Goal: Information Seeking & Learning: Learn about a topic

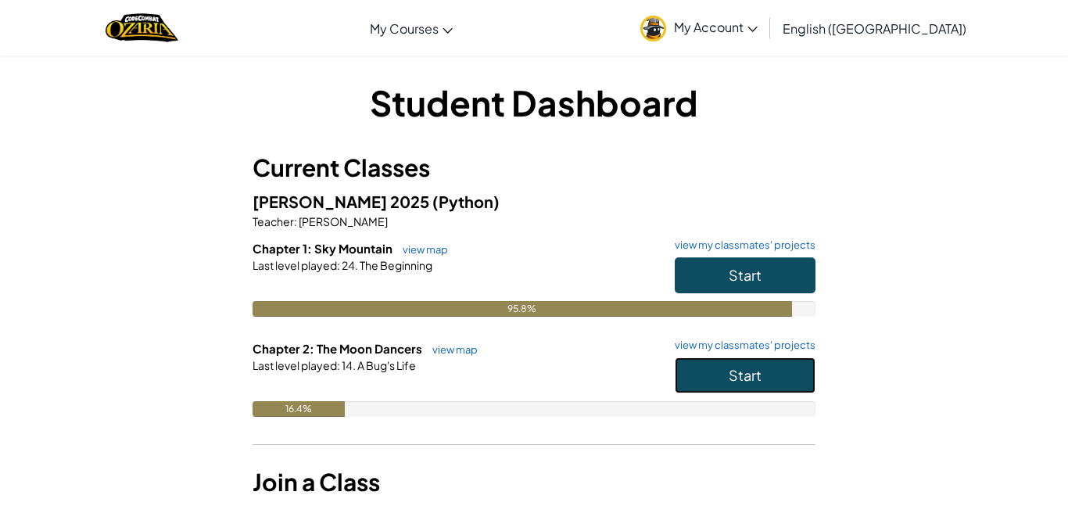
click at [777, 370] on button "Start" at bounding box center [745, 375] width 141 height 36
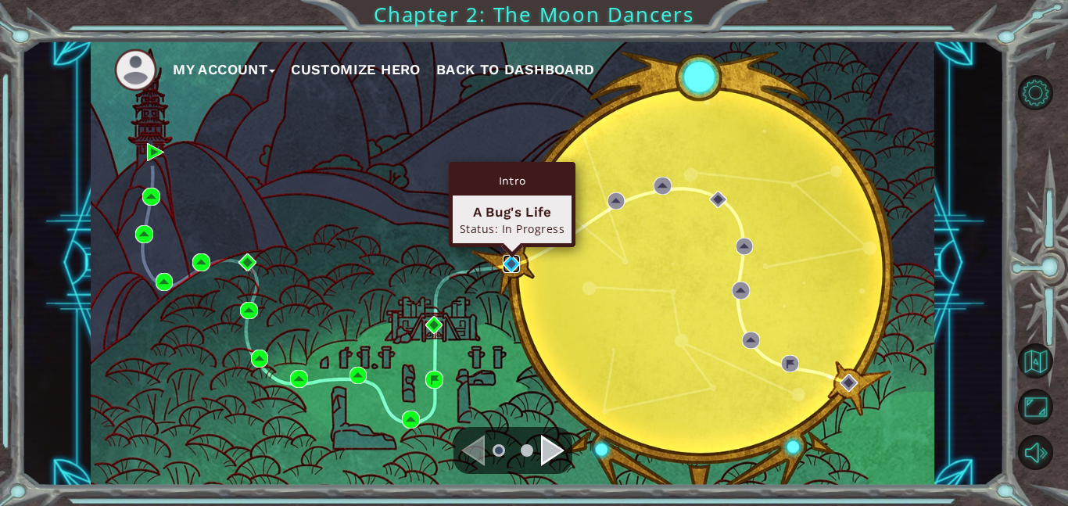
click at [510, 261] on img at bounding box center [512, 264] width 18 height 18
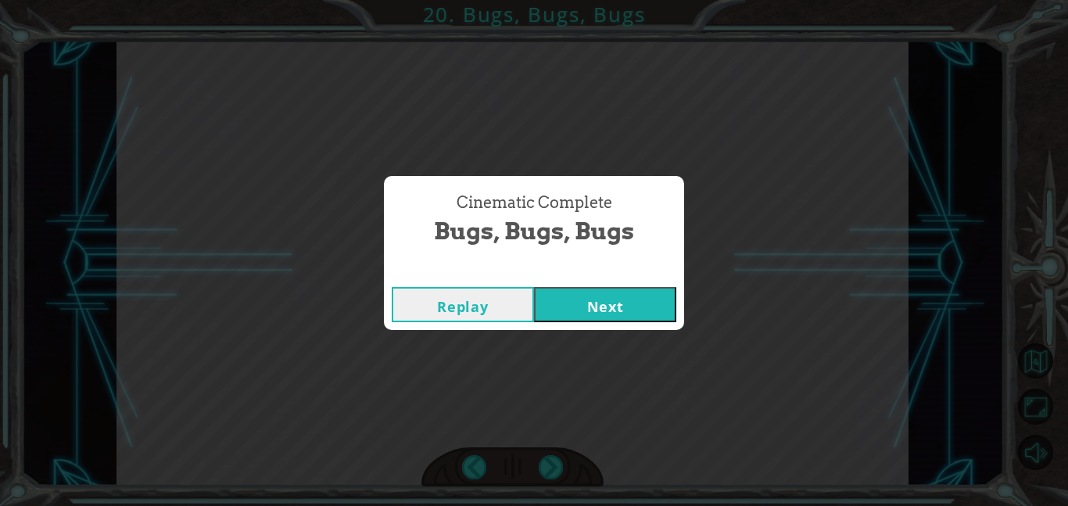
click at [558, 298] on button "Next" at bounding box center [605, 304] width 142 height 35
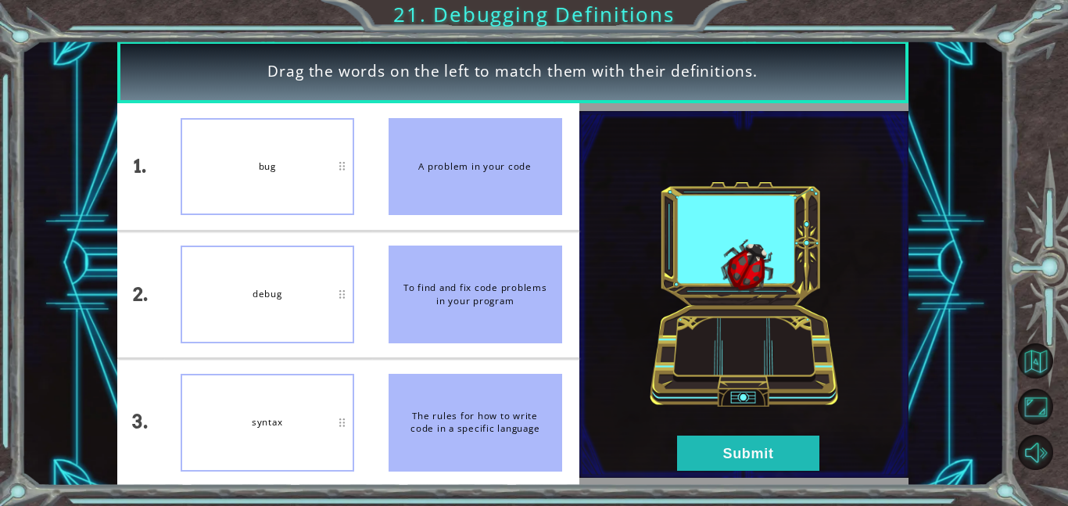
click at [299, 207] on div "bug" at bounding box center [268, 167] width 174 height 98
click at [686, 457] on button "Submit" at bounding box center [748, 452] width 142 height 35
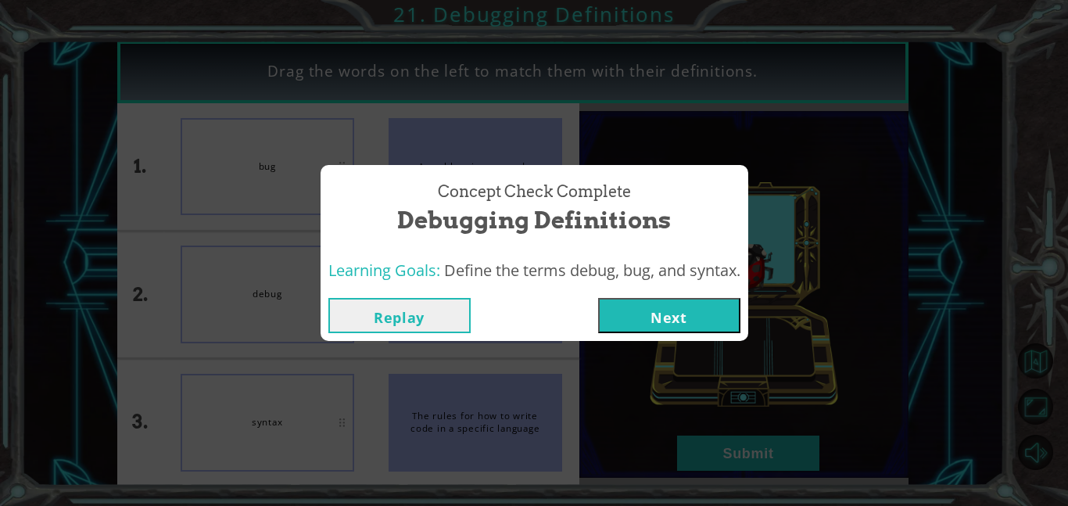
click at [669, 327] on button "Next" at bounding box center [669, 315] width 142 height 35
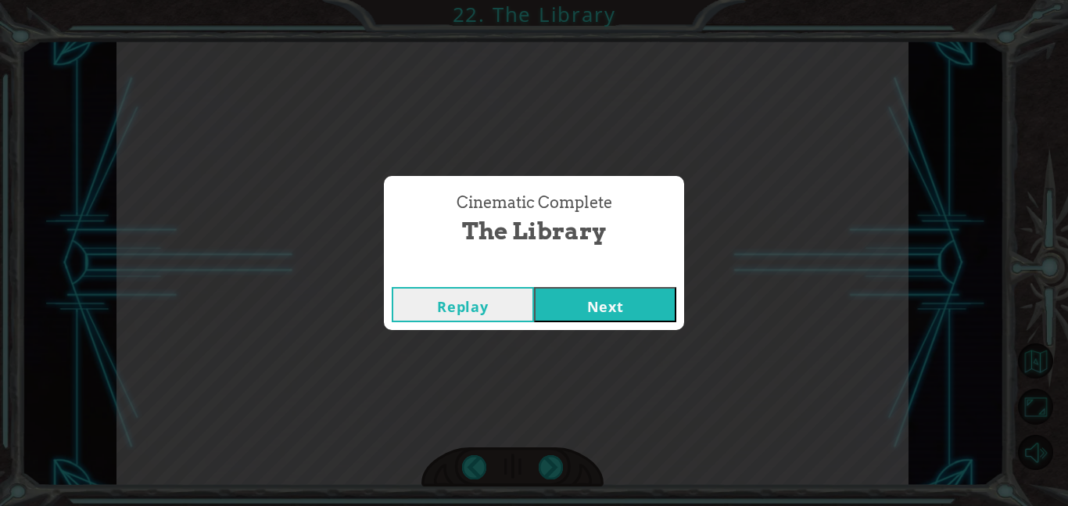
click at [633, 306] on button "Next" at bounding box center [605, 304] width 142 height 35
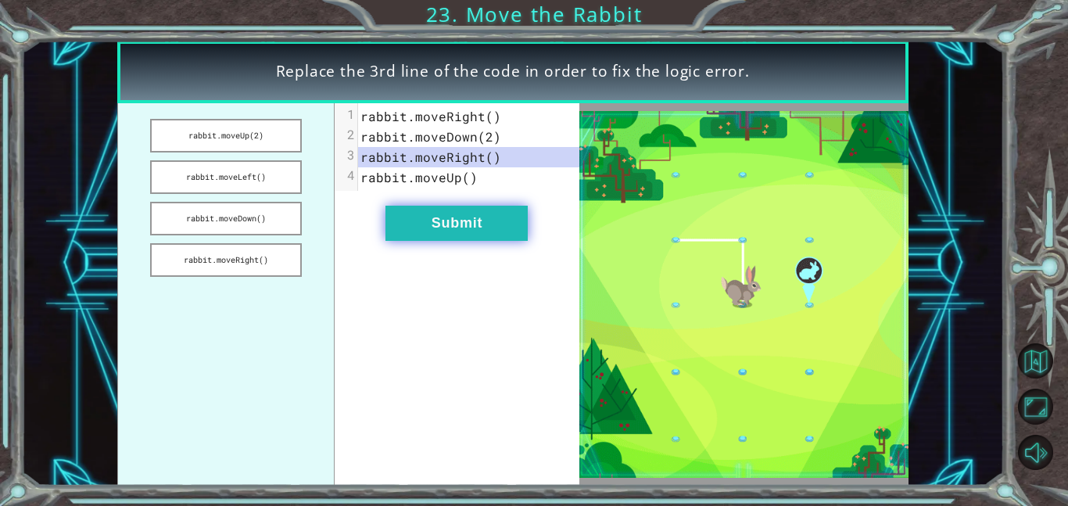
click at [494, 236] on button "Submit" at bounding box center [456, 223] width 142 height 35
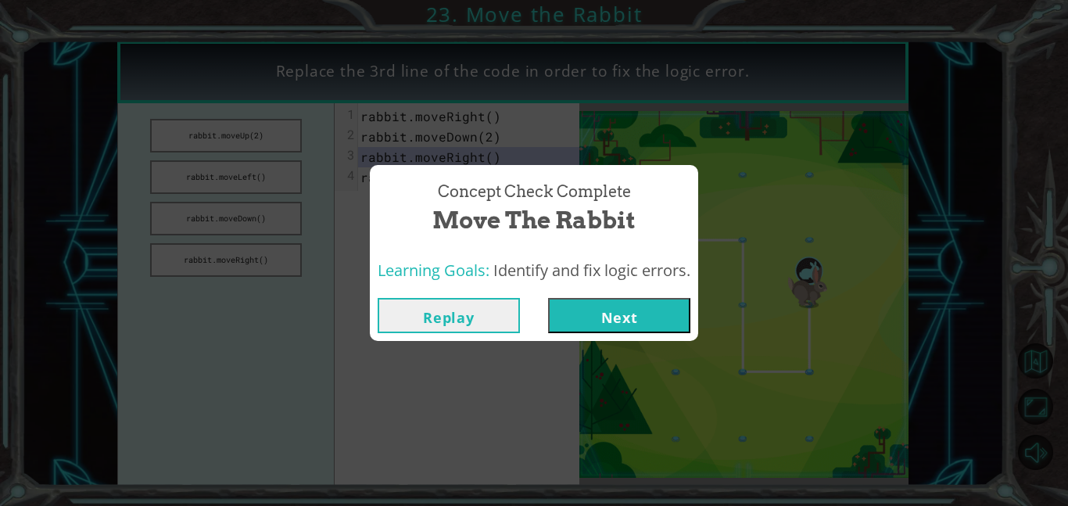
click at [635, 313] on button "Next" at bounding box center [619, 315] width 142 height 35
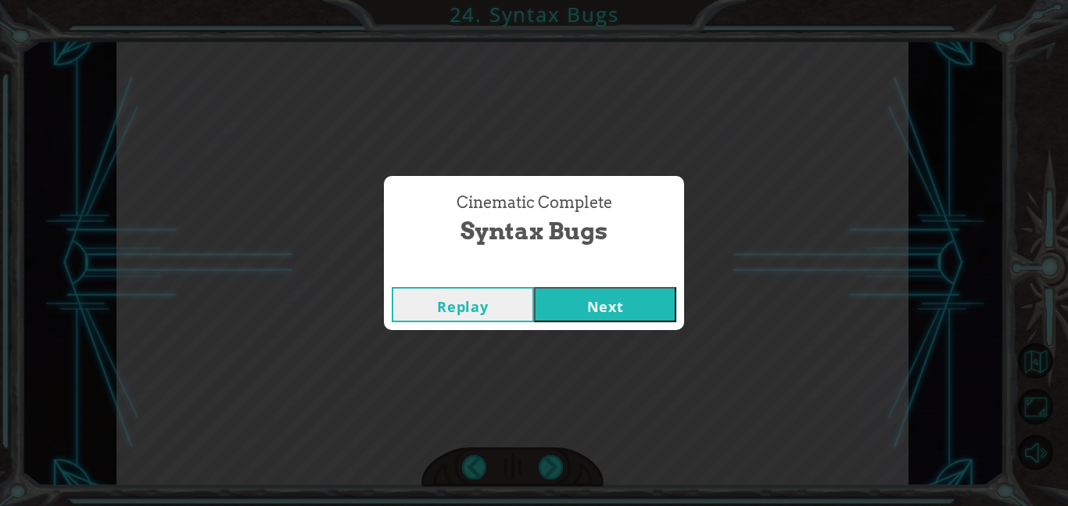
click at [607, 299] on button "Next" at bounding box center [605, 304] width 142 height 35
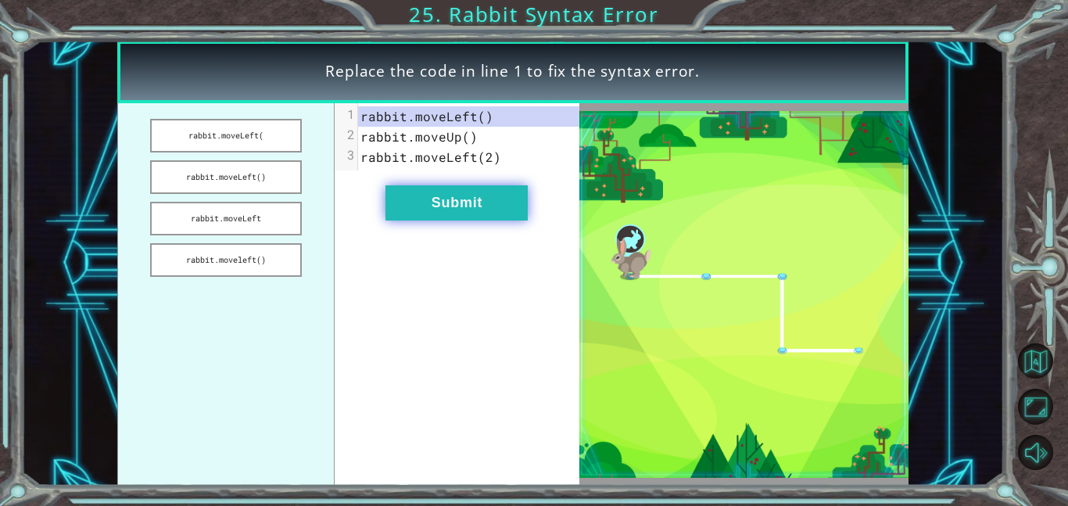
click at [508, 206] on button "Submit" at bounding box center [456, 202] width 142 height 35
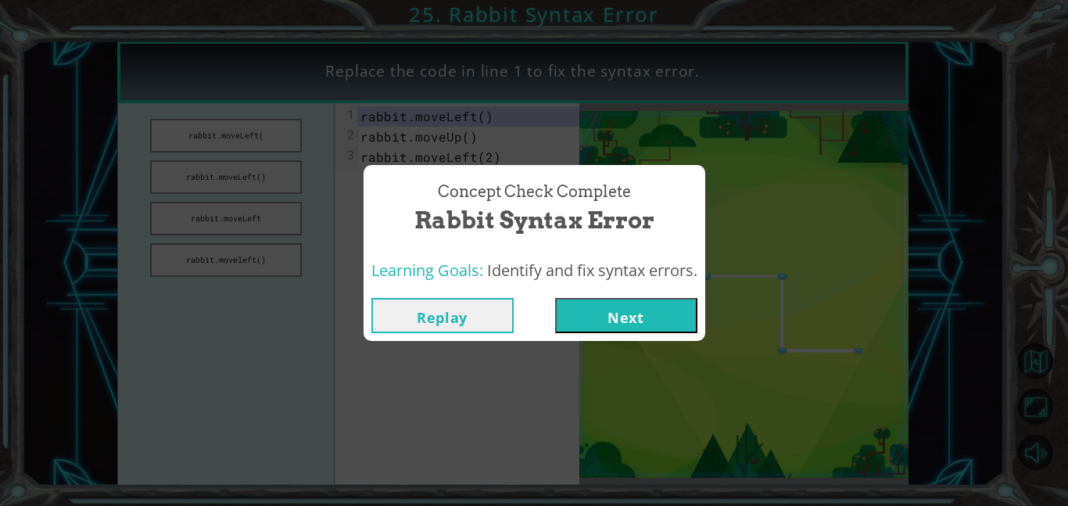
click at [632, 318] on button "Next" at bounding box center [626, 315] width 142 height 35
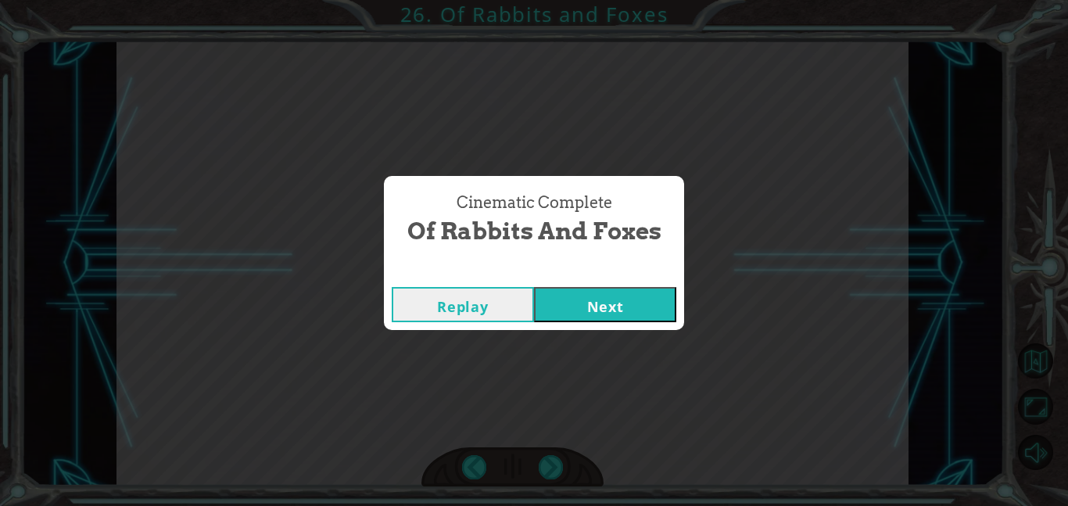
click at [603, 315] on button "Next" at bounding box center [605, 304] width 142 height 35
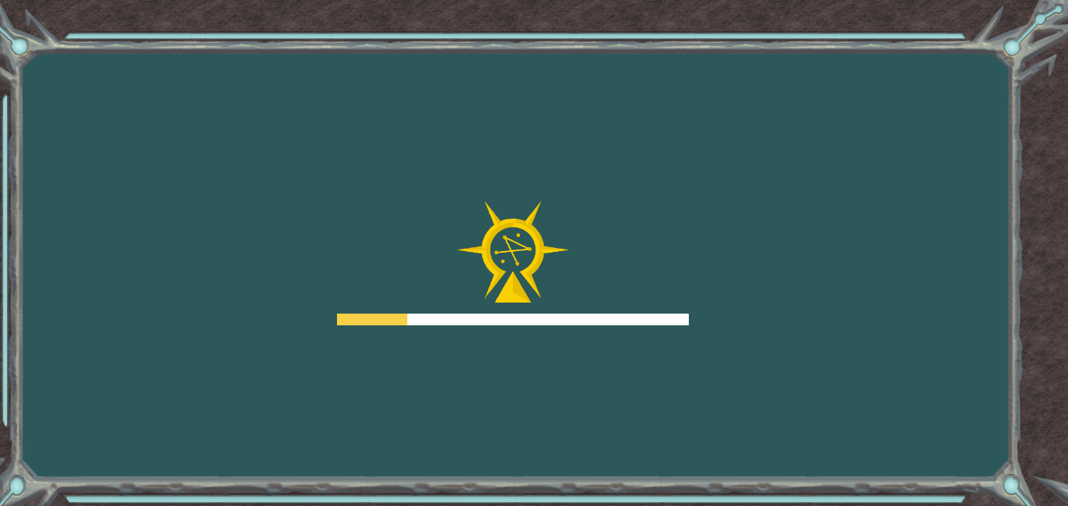
click at [603, 315] on div at bounding box center [513, 319] width 352 height 12
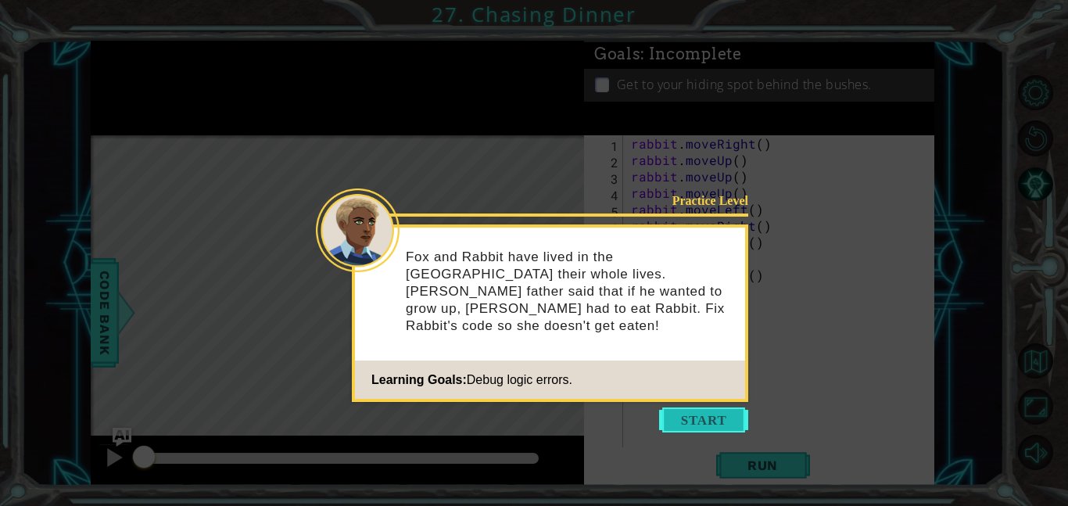
click at [678, 416] on button "Start" at bounding box center [703, 419] width 89 height 25
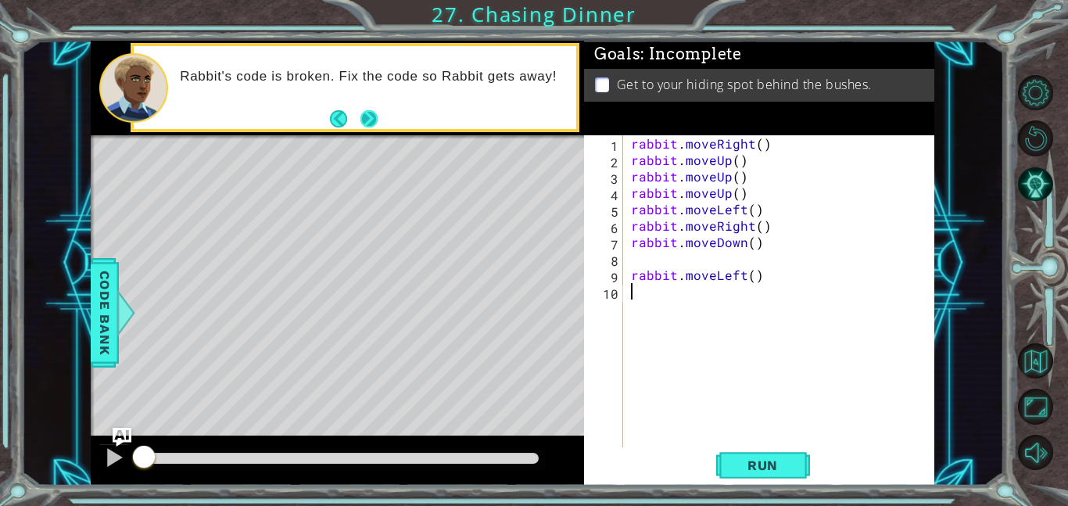
click at [361, 113] on button "Next" at bounding box center [368, 118] width 17 height 17
click at [732, 464] on span "Run" at bounding box center [763, 465] width 62 height 16
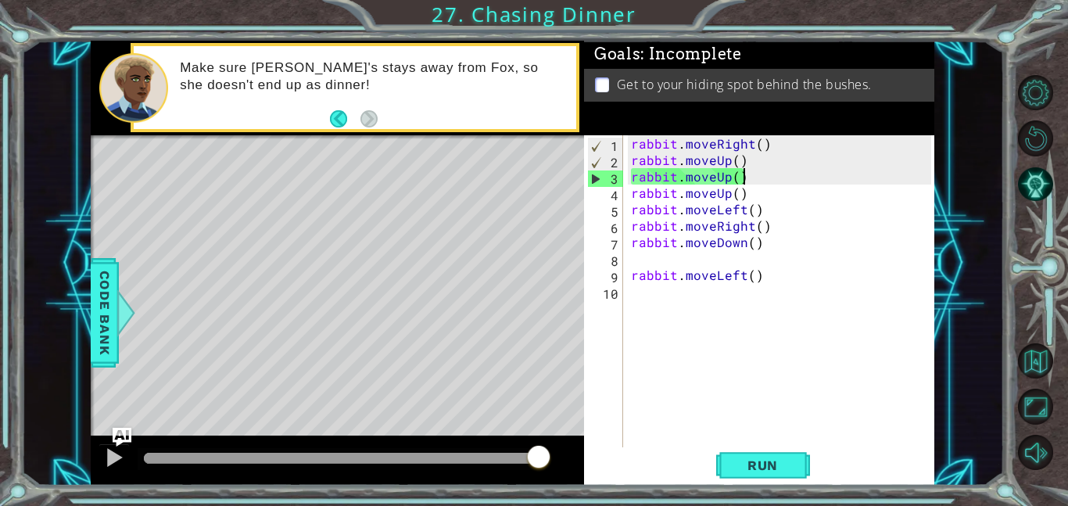
click at [757, 181] on div "rabbit . moveRight ( ) rabbit . moveUp ( ) rabbit . moveUp ( ) rabbit . moveUp …" at bounding box center [783, 307] width 311 height 345
type textarea "rabbit.moveUp()"
drag, startPoint x: 757, startPoint y: 176, endPoint x: 797, endPoint y: 174, distance: 39.9
click at [797, 174] on div "rabbit . moveRight ( ) rabbit . moveUp ( ) rabbit . moveUp ( ) rabbit . moveUp …" at bounding box center [783, 307] width 311 height 345
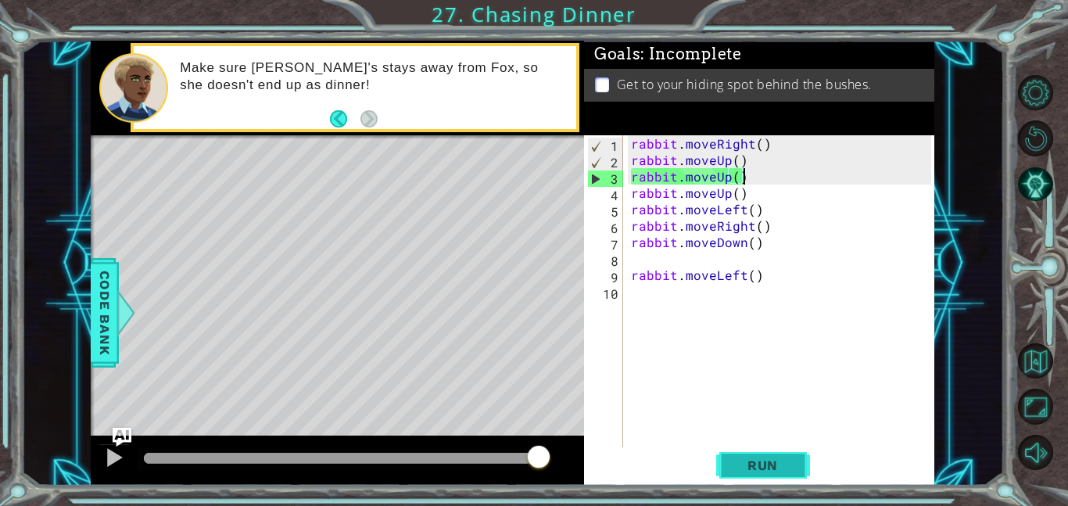
click at [747, 465] on span "Run" at bounding box center [763, 465] width 62 height 16
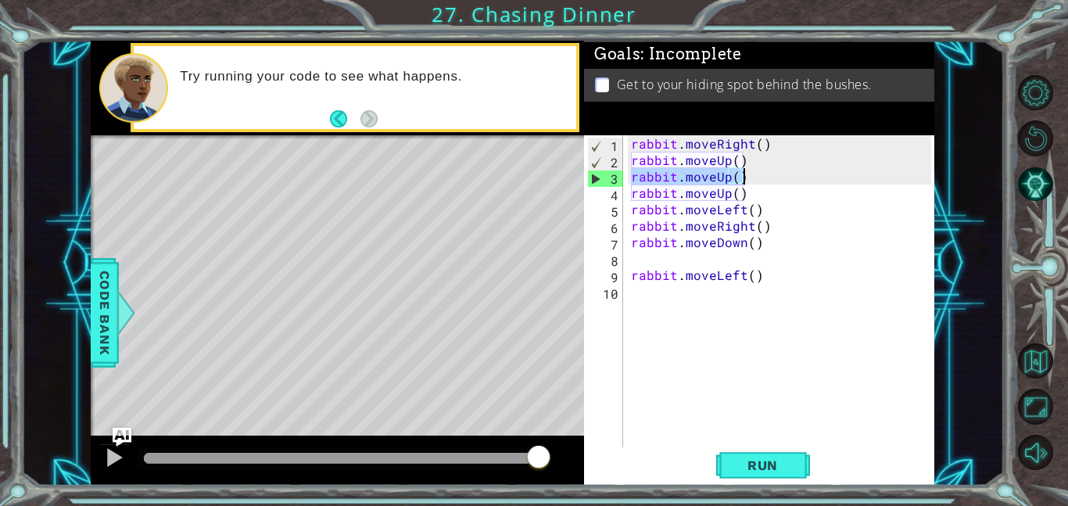
drag, startPoint x: 632, startPoint y: 176, endPoint x: 755, endPoint y: 178, distance: 123.5
click at [755, 178] on div "rabbit . moveRight ( ) rabbit . moveUp ( ) rabbit . moveUp ( ) rabbit . moveUp …" at bounding box center [783, 307] width 311 height 345
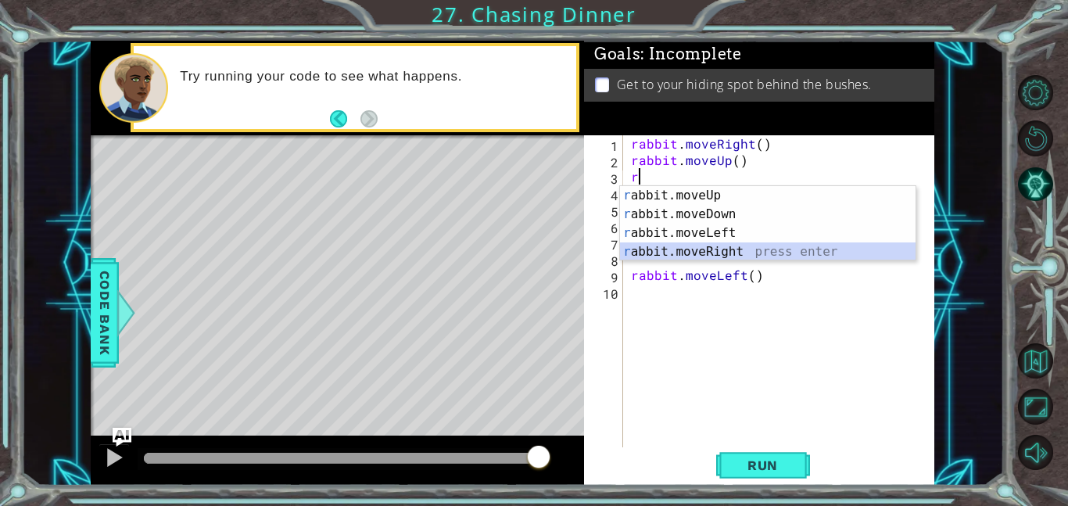
click at [759, 249] on div "r abbit.moveUp press enter r abbit.moveDown press enter r abbit.moveLeft press …" at bounding box center [767, 242] width 295 height 113
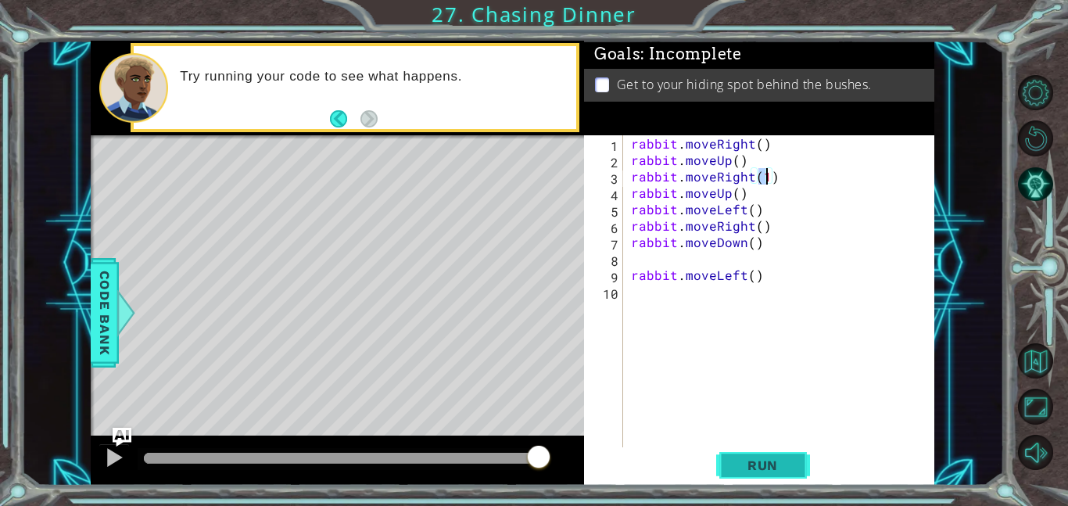
click at [770, 464] on span "Run" at bounding box center [763, 465] width 62 height 16
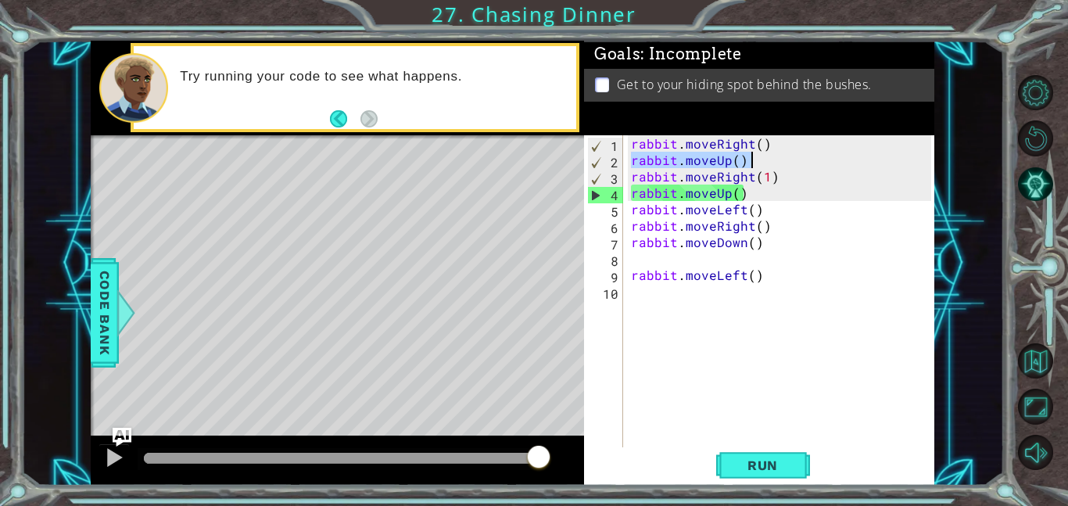
drag, startPoint x: 629, startPoint y: 162, endPoint x: 751, endPoint y: 162, distance: 121.9
click at [751, 162] on div "rabbit . moveRight ( ) rabbit . moveUp ( ) rabbit . moveRight ( 1 ) rabbit . mo…" at bounding box center [783, 307] width 311 height 345
type textarea "rabbit.moveUp()"
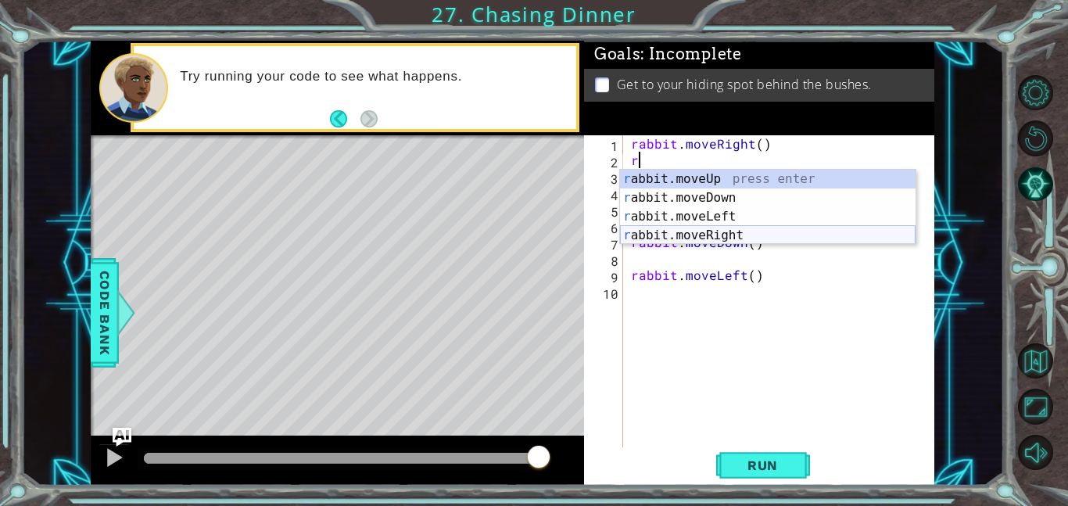
click at [710, 231] on div "r abbit.moveUp press enter r abbit.moveDown press enter r abbit.moveLeft press …" at bounding box center [767, 226] width 295 height 113
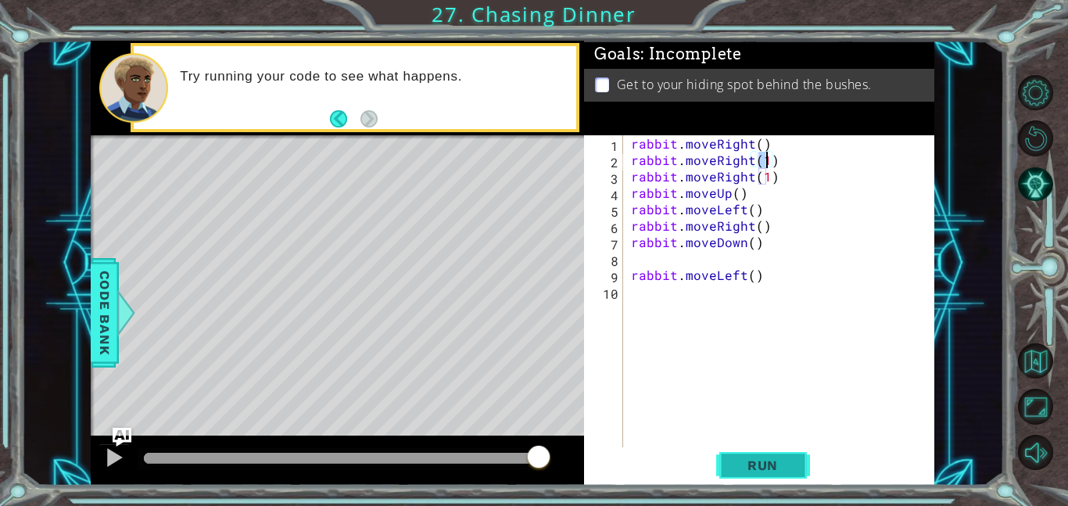
click at [745, 471] on span "Run" at bounding box center [763, 465] width 62 height 16
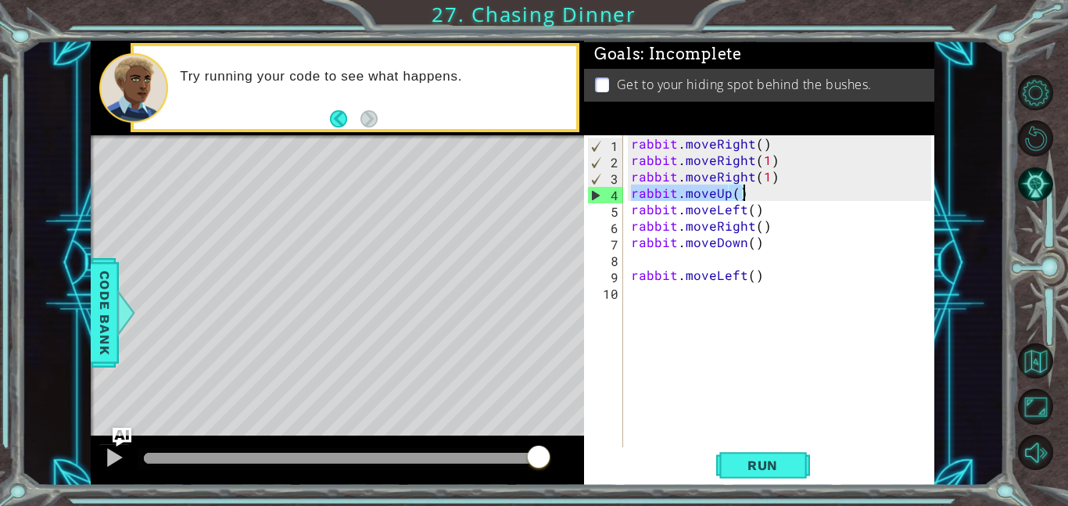
drag, startPoint x: 631, startPoint y: 196, endPoint x: 744, endPoint y: 192, distance: 113.4
click at [744, 192] on div "rabbit . moveRight ( ) rabbit . moveRight ( 1 ) rabbit . moveRight ( 1 ) rabbit…" at bounding box center [783, 307] width 311 height 345
click at [744, 192] on div "rabbit . moveRight ( ) rabbit . moveRight ( 1 ) rabbit . moveRight ( 1 ) rabbit…" at bounding box center [779, 291] width 303 height 312
drag, startPoint x: 630, startPoint y: 175, endPoint x: 772, endPoint y: 174, distance: 142.3
click at [772, 174] on div "rabbit . moveRight ( ) rabbit . moveRight ( 1 ) rabbit . moveRight ( 1 ) rabbit…" at bounding box center [783, 307] width 311 height 345
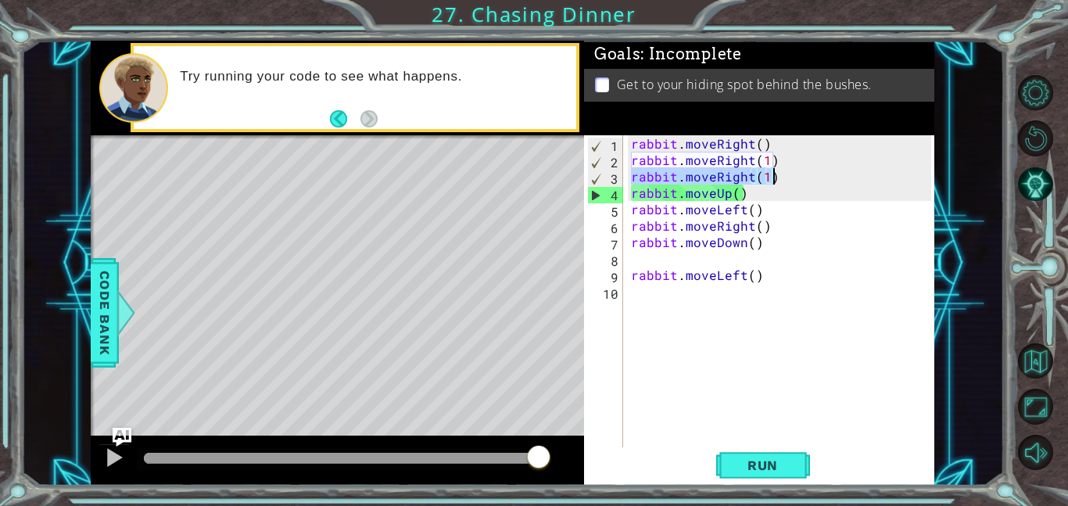
type textarea "rabbit.moveRight(1)"
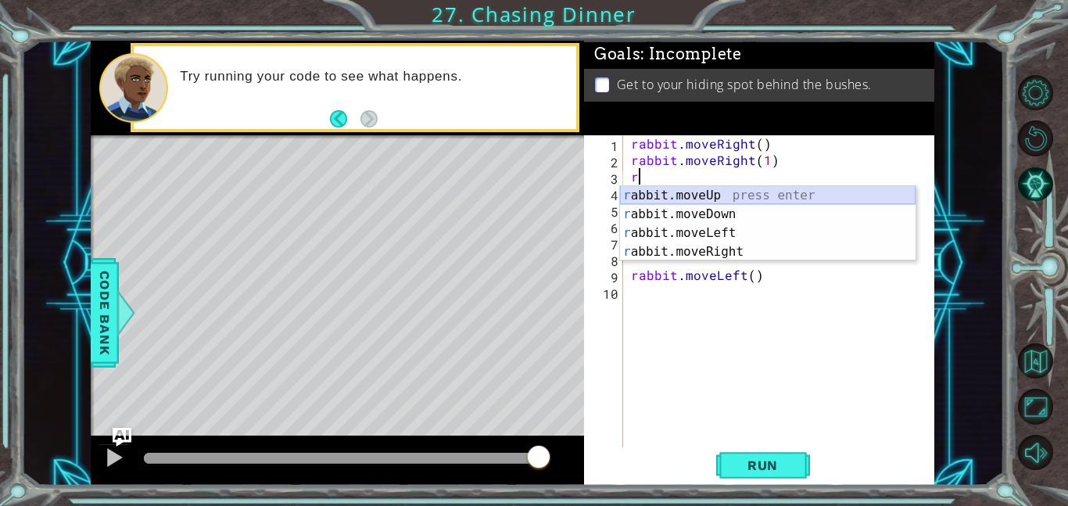
click at [717, 190] on div "r abbit.moveUp press enter r abbit.moveDown press enter r abbit.moveLeft press …" at bounding box center [767, 242] width 295 height 113
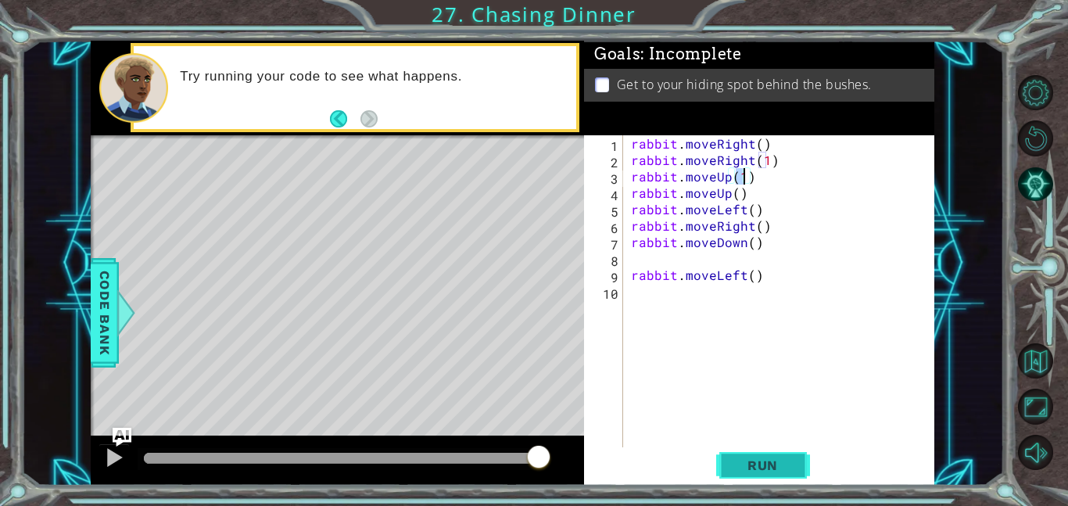
click at [772, 473] on button "Run" at bounding box center [763, 464] width 94 height 35
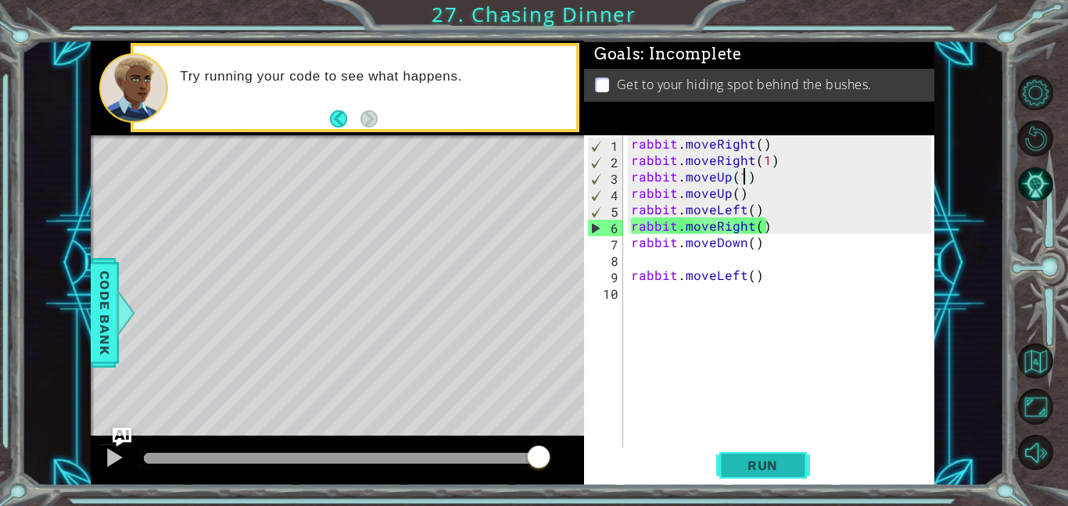
click at [772, 473] on button "Run" at bounding box center [763, 464] width 94 height 35
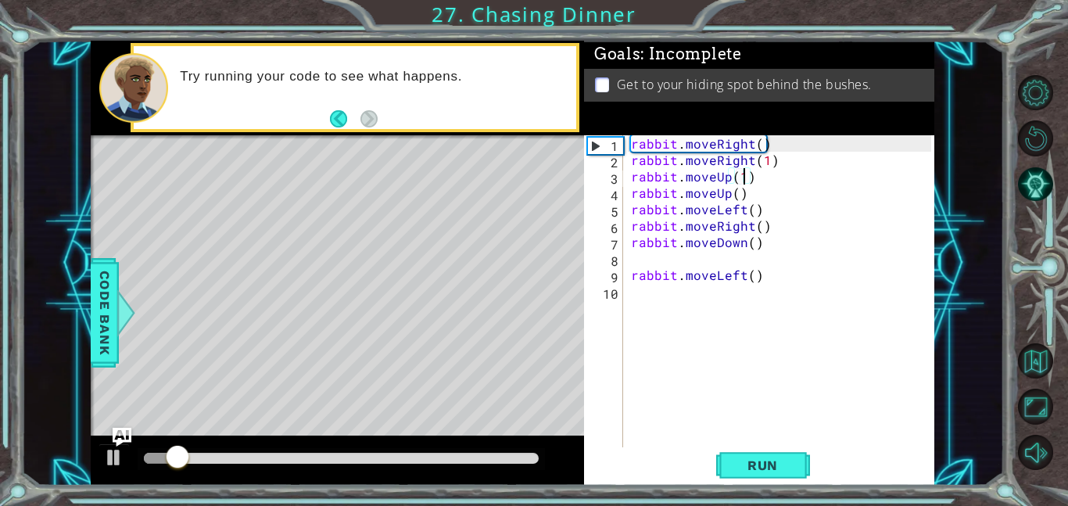
click at [499, 453] on div at bounding box center [341, 458] width 395 height 11
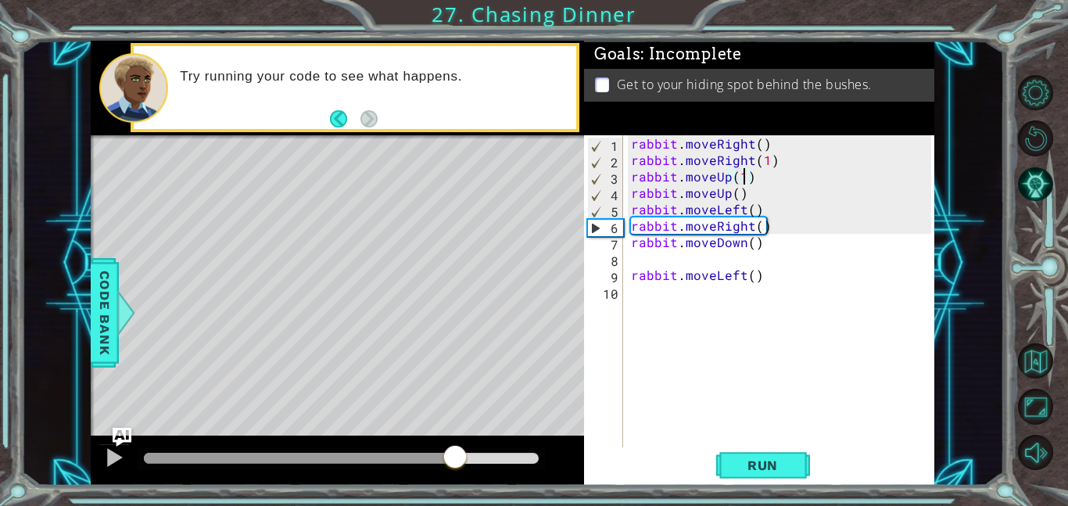
click at [455, 454] on div at bounding box center [299, 458] width 311 height 11
click at [425, 453] on div at bounding box center [299, 458] width 311 height 11
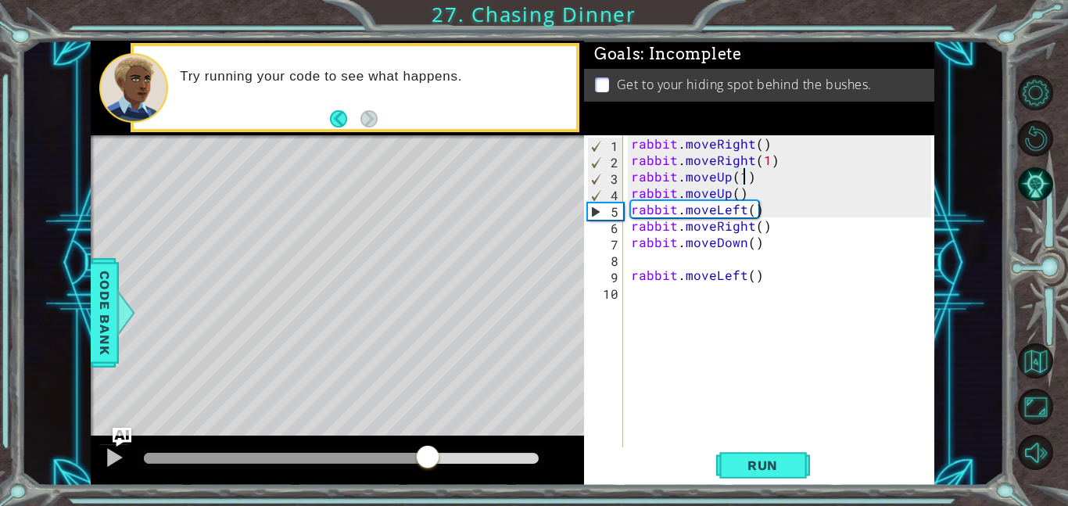
click at [395, 457] on div at bounding box center [286, 458] width 284 height 11
drag, startPoint x: 765, startPoint y: 226, endPoint x: 625, endPoint y: 227, distance: 139.9
click at [625, 227] on div "rabbit.moveUp(1) 1 2 3 4 5 6 7 8 9 10 rabbit . moveRight ( ) rabbit . moveRight…" at bounding box center [757, 291] width 347 height 312
type textarea "rabbit.moveRight()"
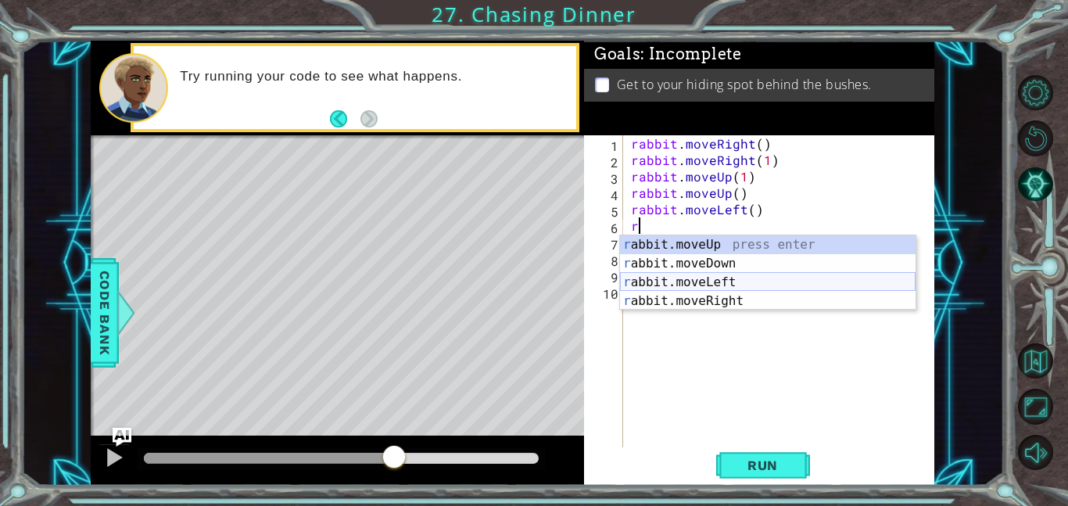
click at [707, 281] on div "r abbit.moveUp press enter r abbit.moveDown press enter r abbit.moveLeft press …" at bounding box center [767, 291] width 295 height 113
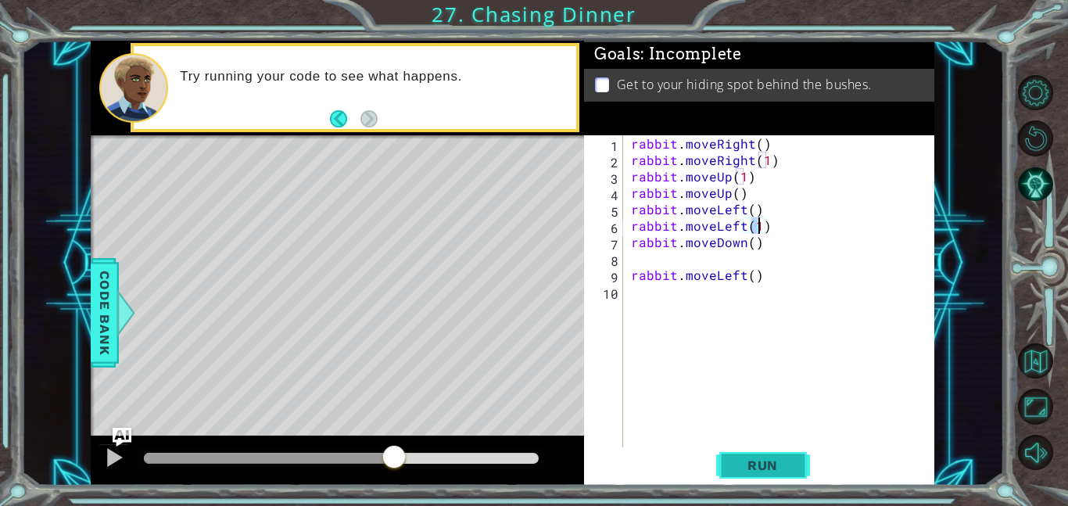
type textarea "rabbit.moveLeft(1)"
click at [733, 462] on span "Run" at bounding box center [763, 465] width 62 height 16
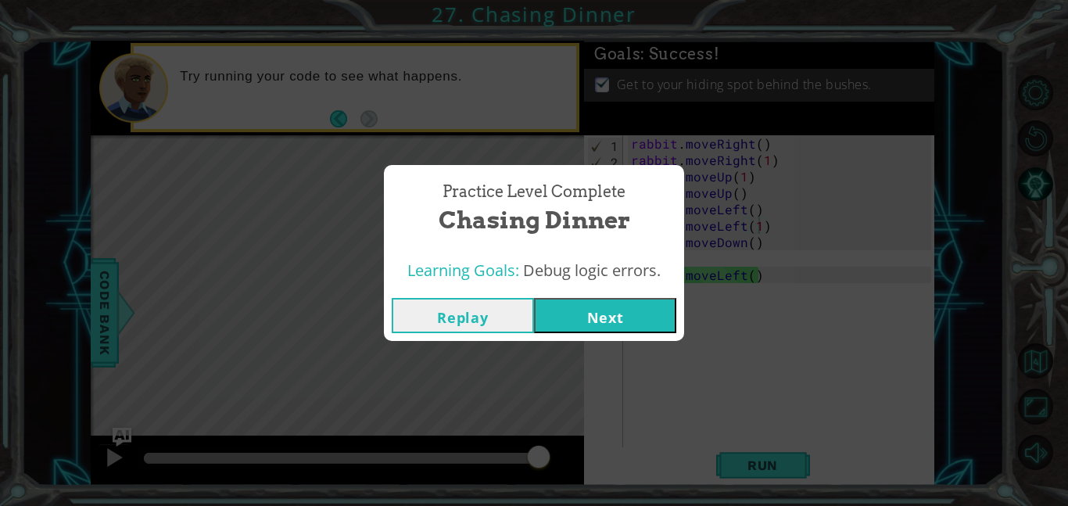
click at [638, 335] on div "Replay Next" at bounding box center [534, 315] width 300 height 51
click at [612, 302] on button "Next" at bounding box center [605, 315] width 142 height 35
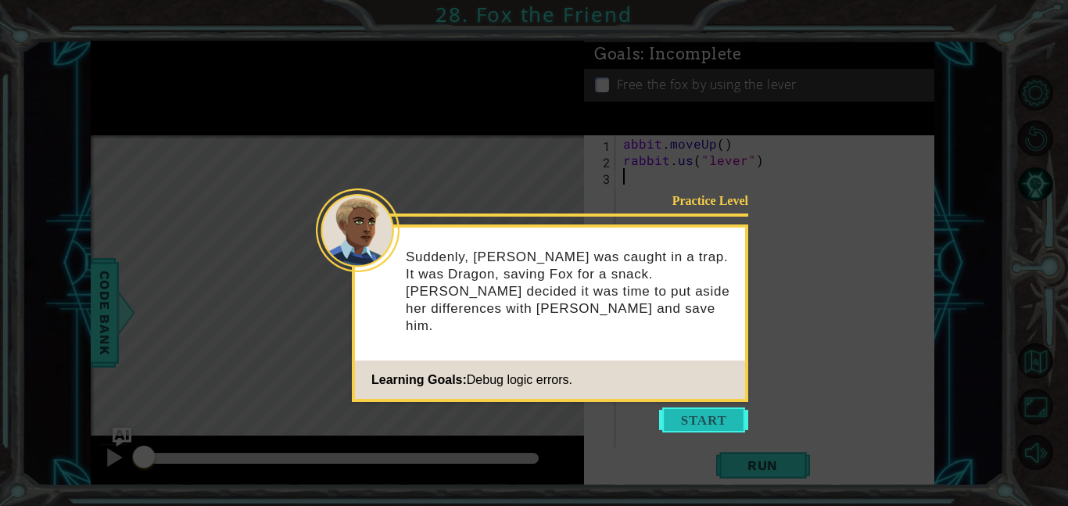
click at [676, 422] on button "Start" at bounding box center [703, 419] width 89 height 25
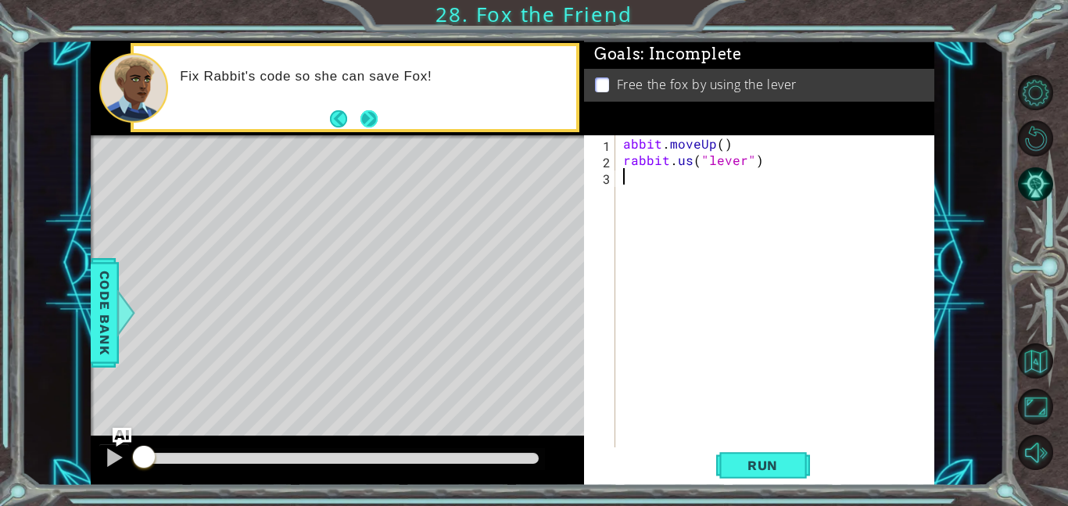
click at [360, 122] on button "Next" at bounding box center [368, 118] width 17 height 17
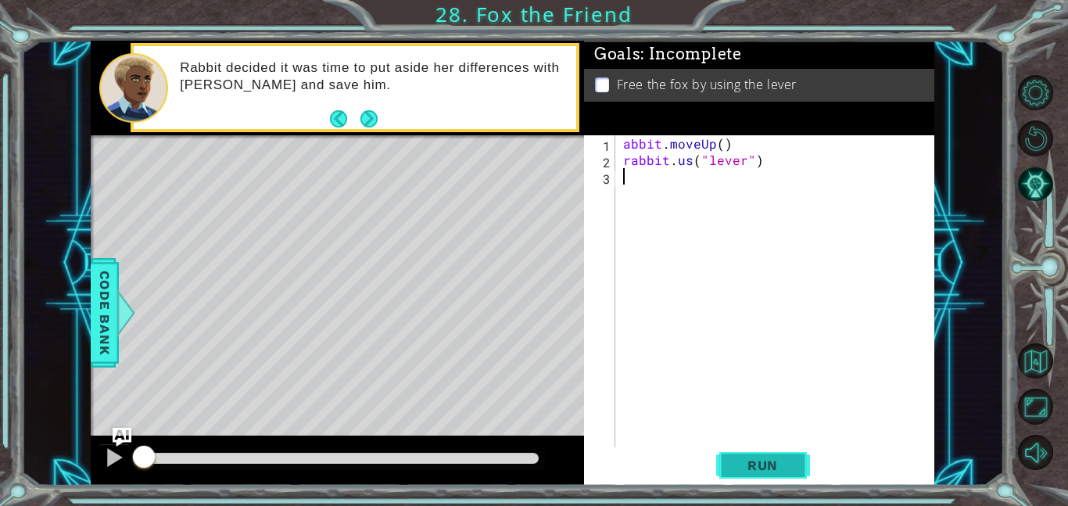
click at [769, 462] on span "Run" at bounding box center [763, 465] width 62 height 16
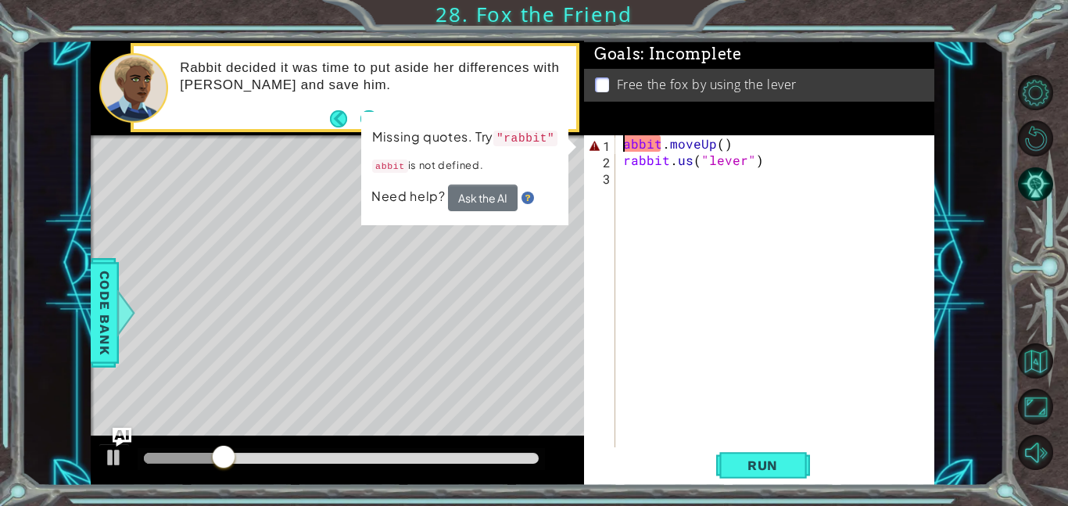
click at [625, 144] on div "abbit . moveUp ( ) rabbit . us ( "lever" )" at bounding box center [779, 307] width 319 height 345
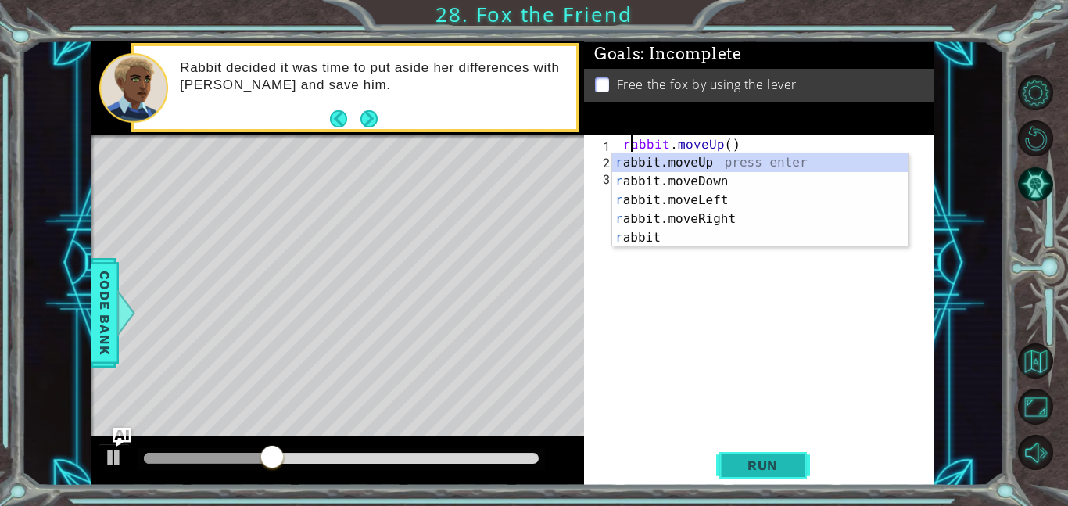
click at [779, 458] on span "Run" at bounding box center [763, 465] width 62 height 16
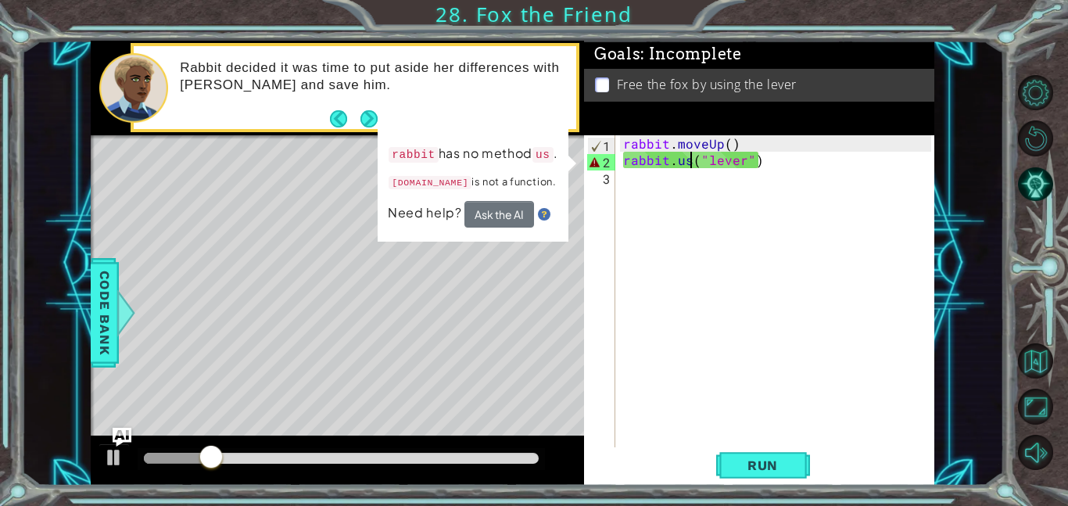
click at [687, 165] on div "rabbit . moveUp ( ) rabbit . us ( "lever" )" at bounding box center [779, 307] width 319 height 345
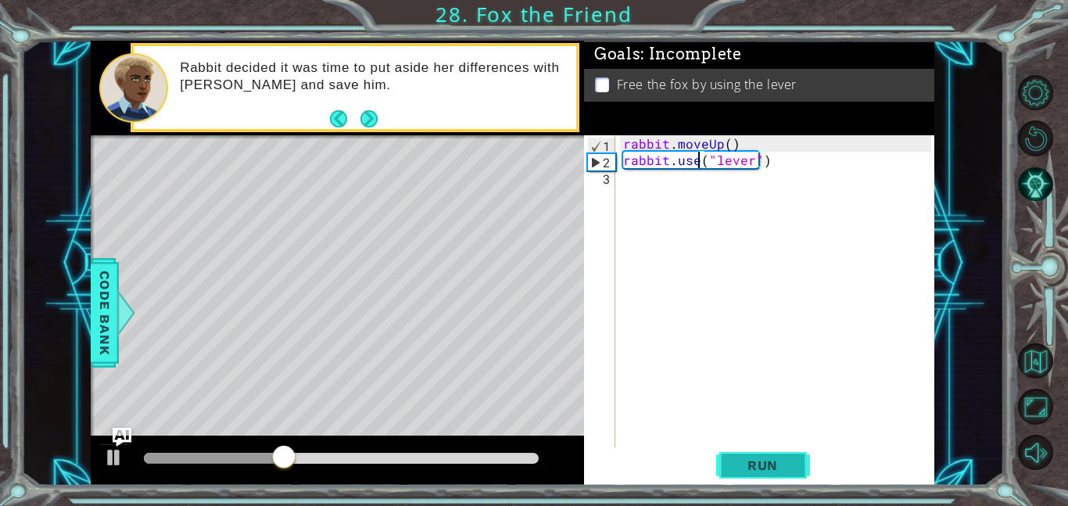
type textarea "rabbit.use("lever")"
click at [752, 471] on span "Run" at bounding box center [763, 465] width 62 height 16
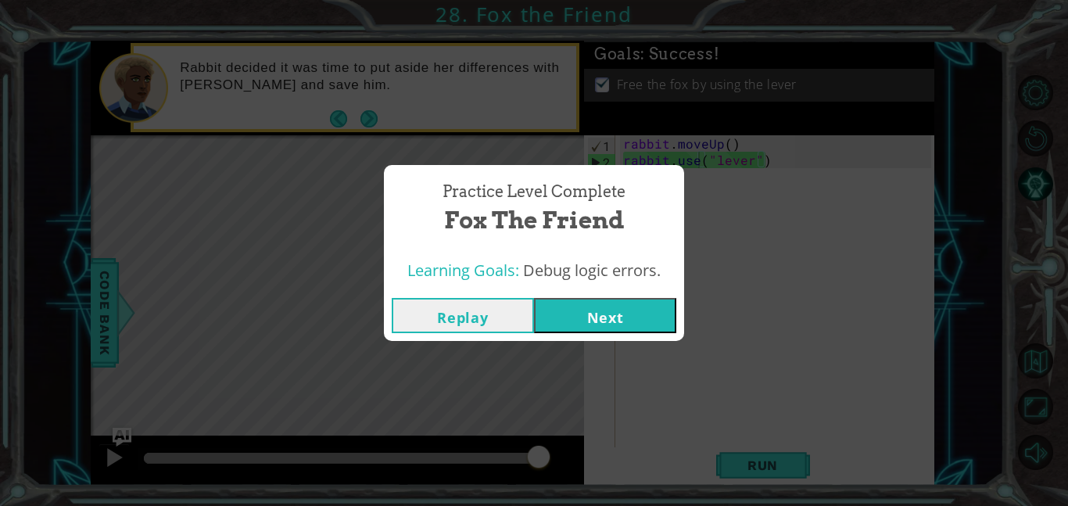
click at [620, 317] on button "Next" at bounding box center [605, 315] width 142 height 35
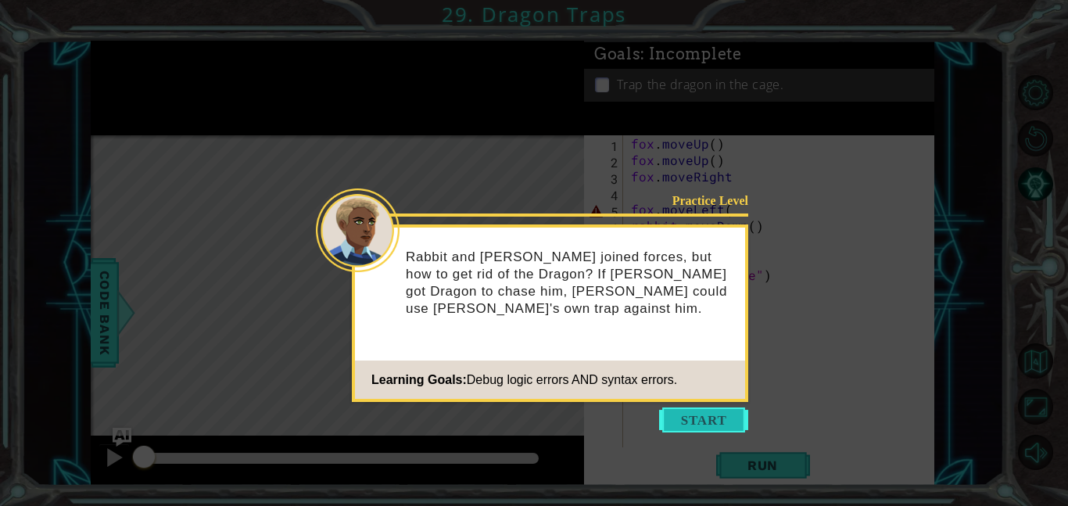
click at [694, 417] on button "Start" at bounding box center [703, 419] width 89 height 25
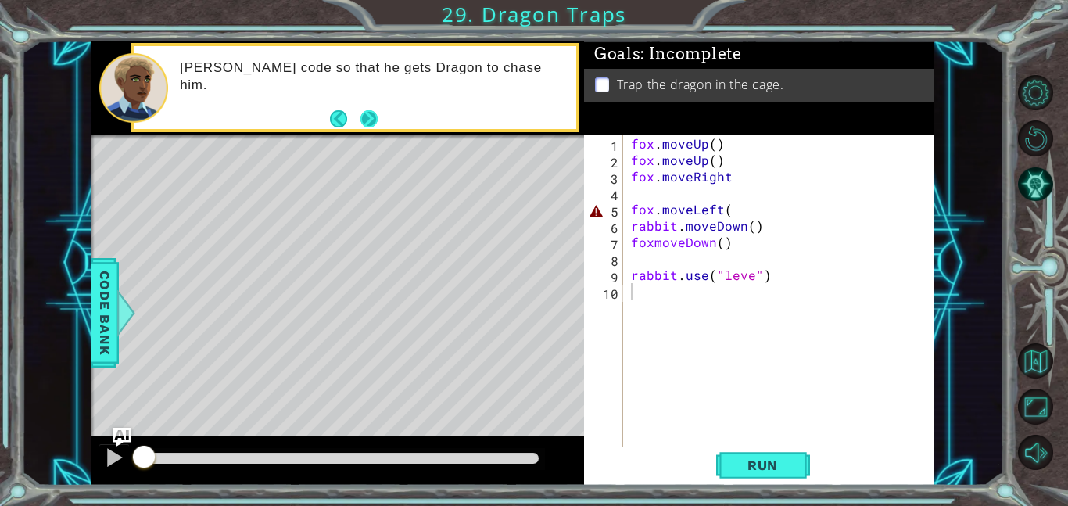
click at [376, 118] on button "Next" at bounding box center [368, 118] width 17 height 17
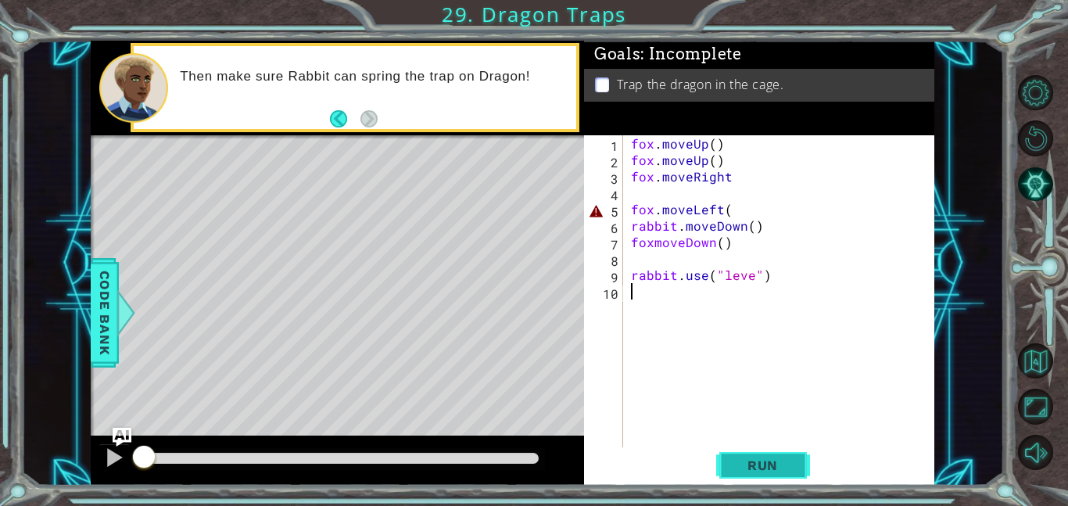
click at [754, 455] on button "Run" at bounding box center [763, 464] width 94 height 35
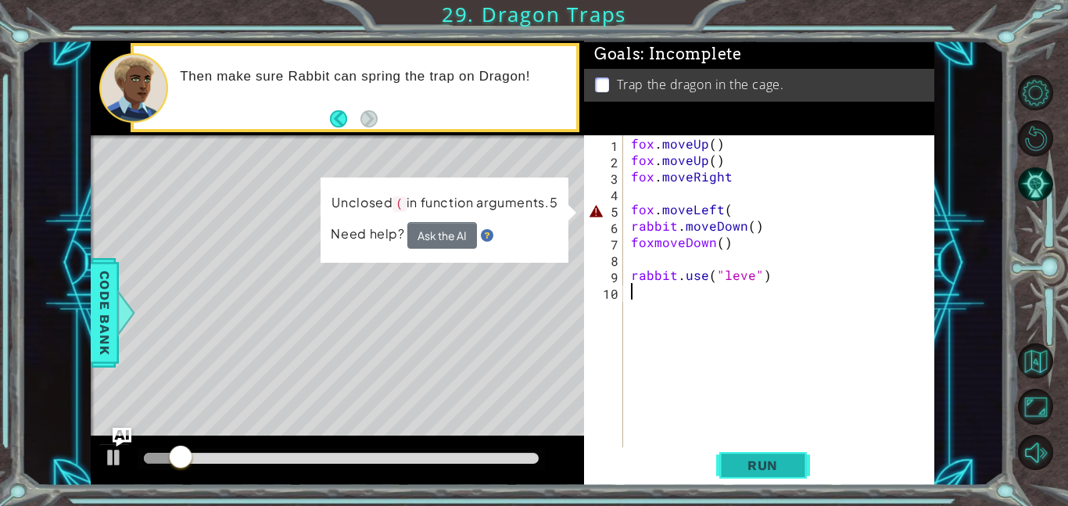
click at [750, 460] on span "Run" at bounding box center [763, 465] width 62 height 16
click at [689, 212] on div "fox . moveUp ( ) fox . moveUp ( ) fox . moveRight fox . moveLeft ( rabbit . mov…" at bounding box center [783, 307] width 311 height 345
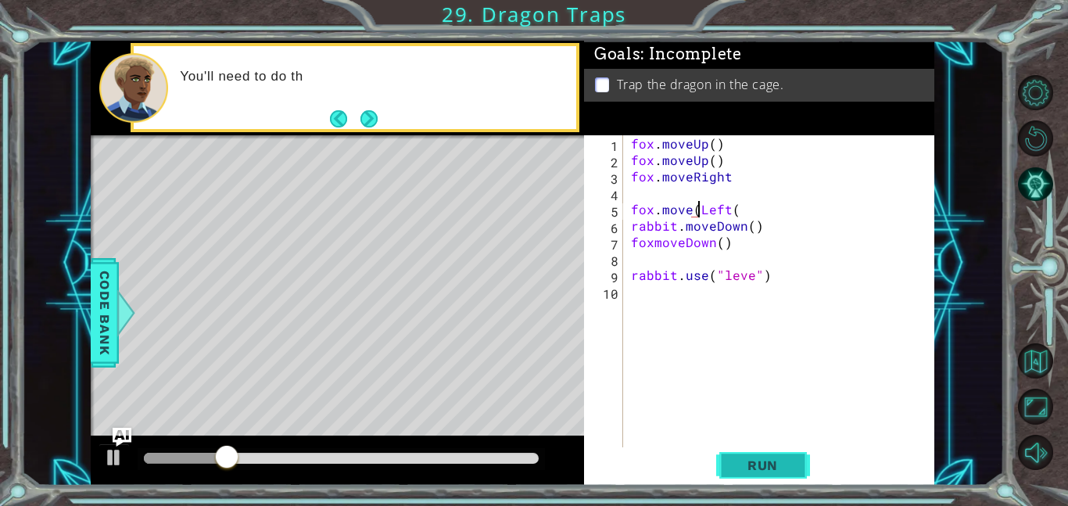
click at [770, 465] on span "Run" at bounding box center [763, 465] width 62 height 16
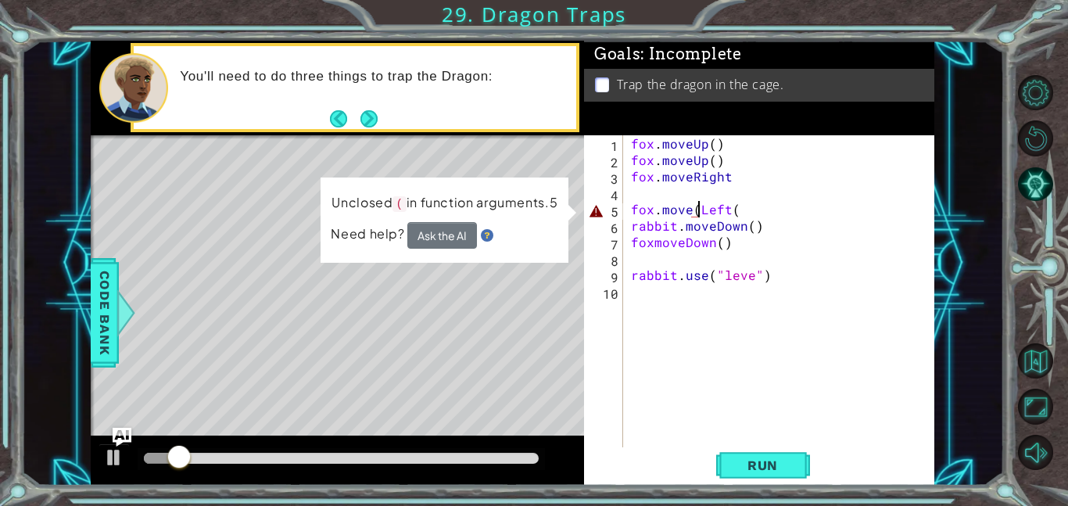
click at [695, 216] on div "fox . moveUp ( ) fox . moveUp ( ) fox . moveRight fox . move ( Left ( rabbit . …" at bounding box center [783, 307] width 311 height 345
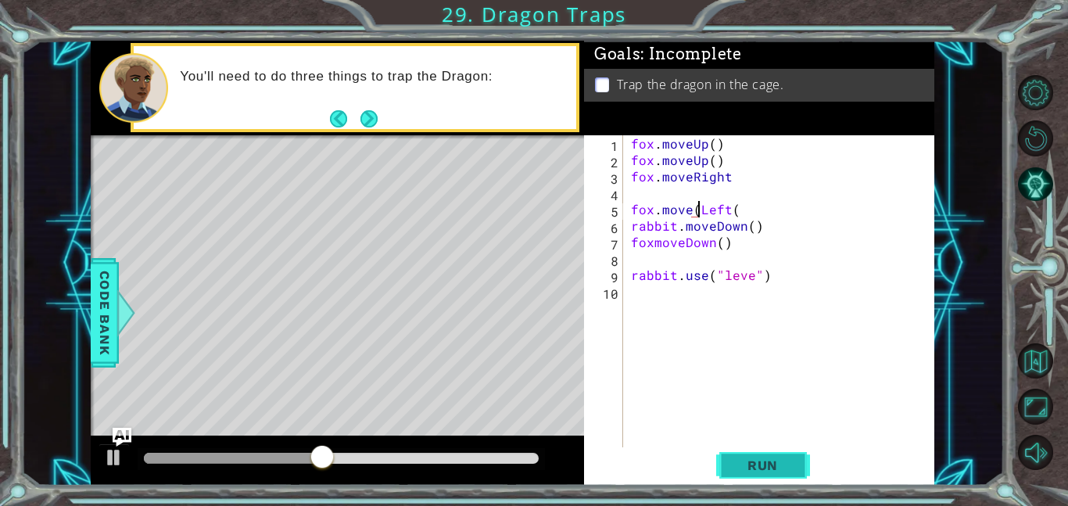
click at [738, 471] on span "Run" at bounding box center [763, 465] width 62 height 16
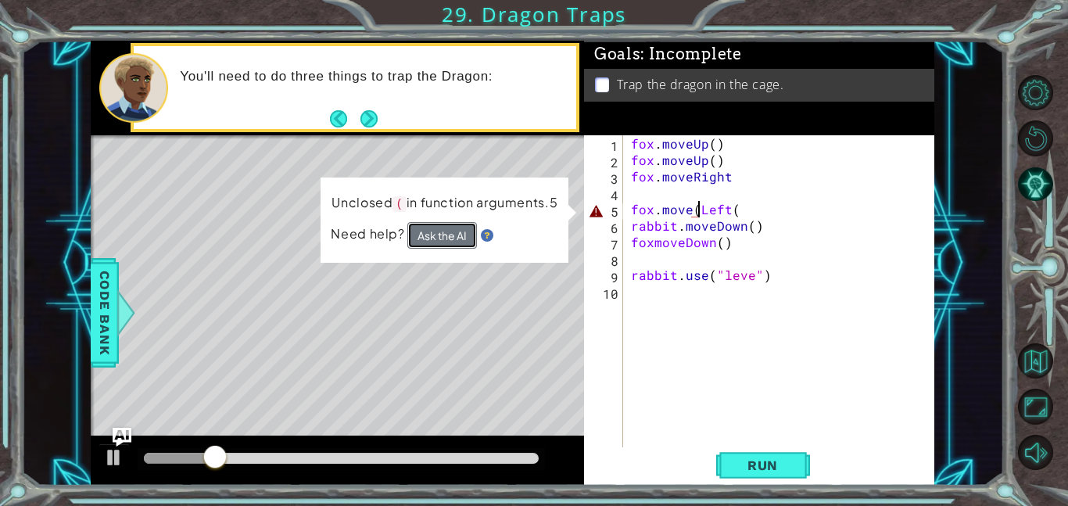
click at [430, 233] on button "Ask the AI" at bounding box center [442, 234] width 70 height 27
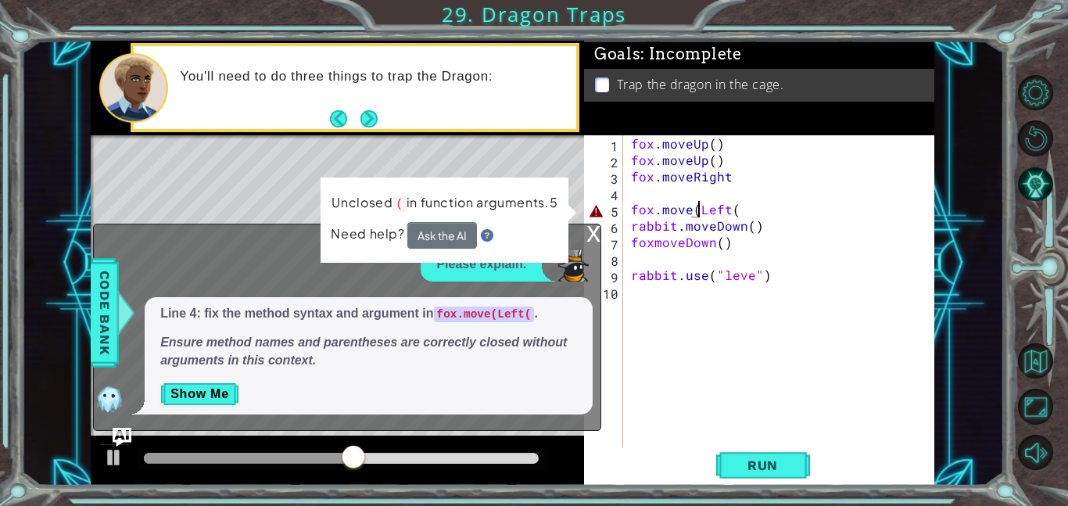
click at [745, 209] on div "fox . moveUp ( ) fox . moveUp ( ) fox . moveRight fox . move ( Left ( rabbit . …" at bounding box center [783, 307] width 311 height 345
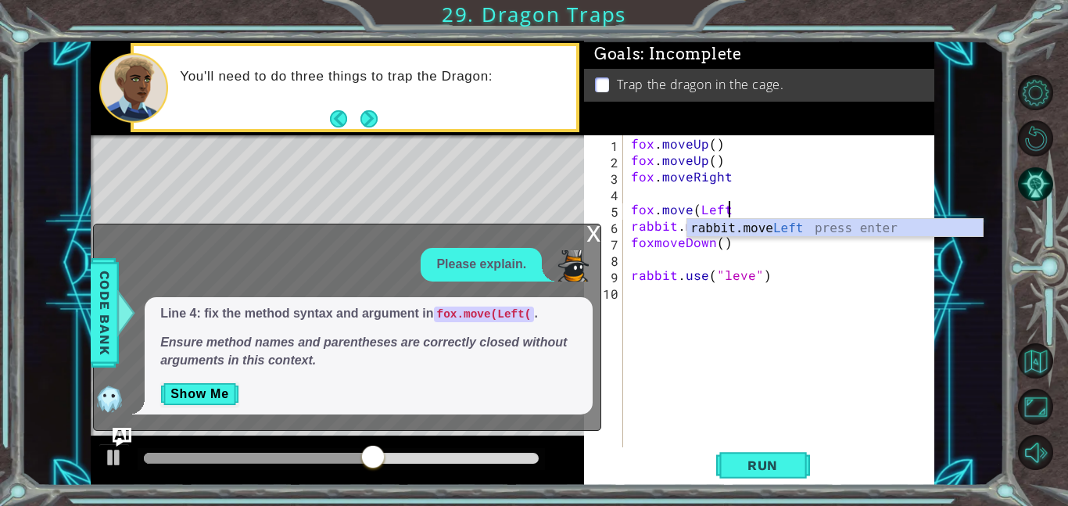
scroll to position [0, 5]
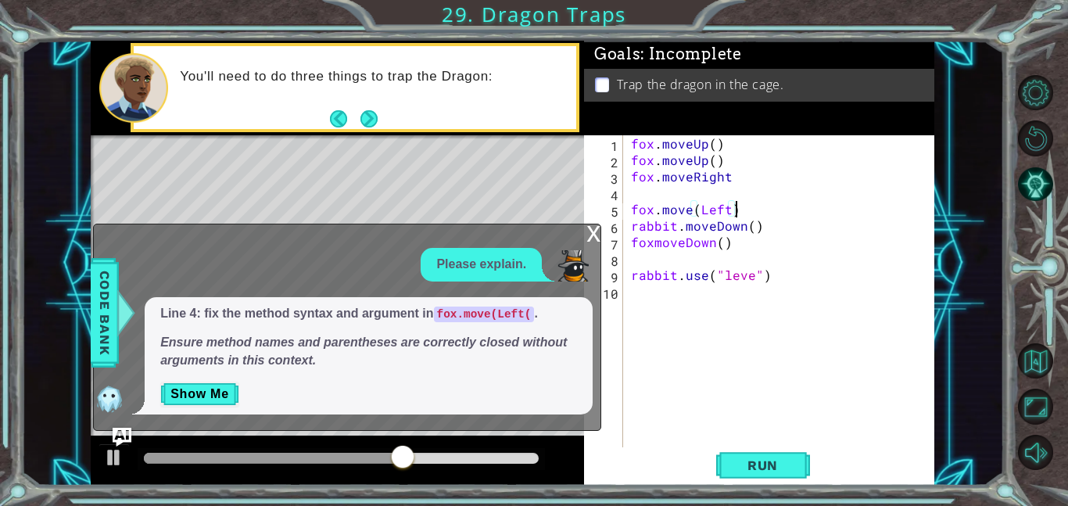
click at [586, 232] on div "x" at bounding box center [593, 232] width 14 height 16
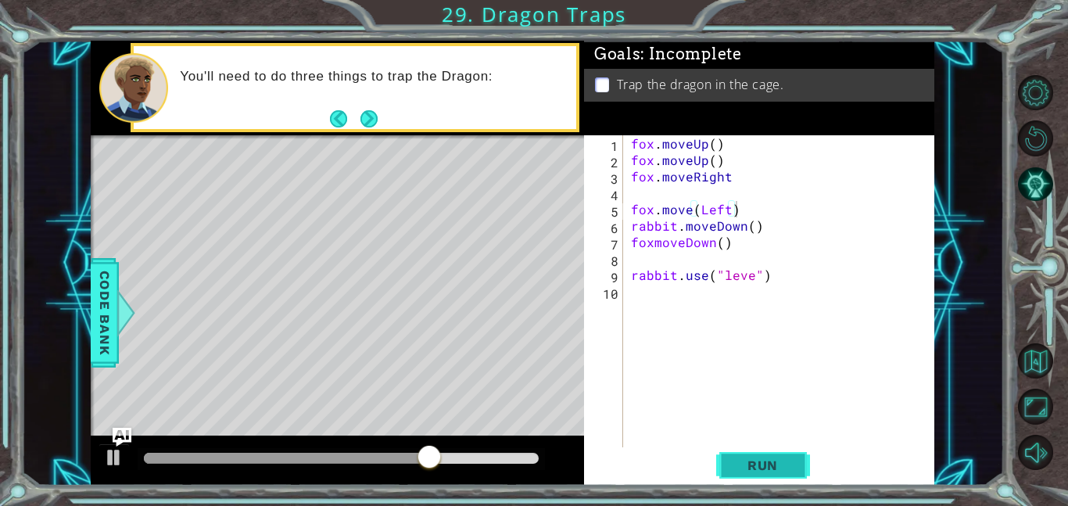
click at [743, 460] on span "Run" at bounding box center [763, 465] width 62 height 16
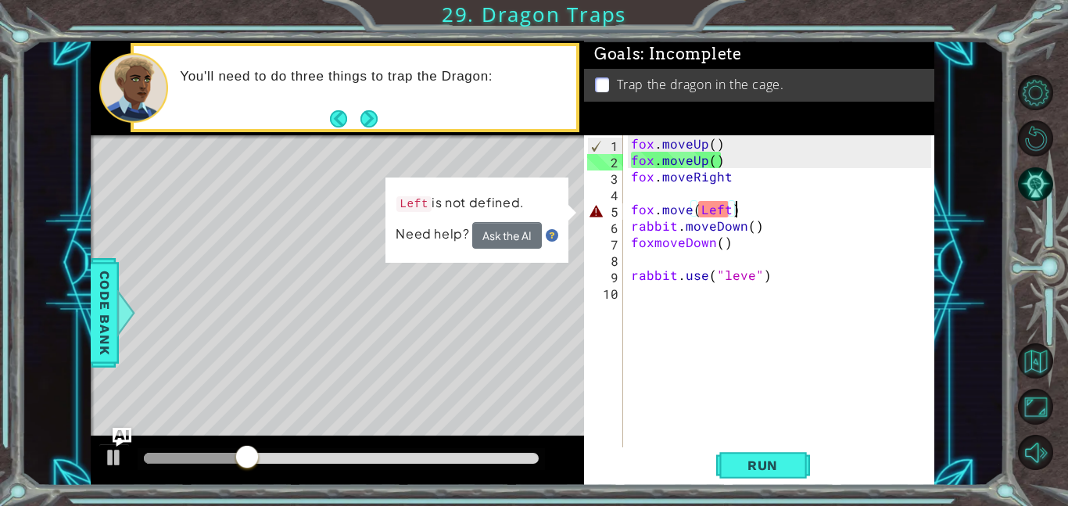
click at [691, 209] on div "fox . moveUp ( ) fox . moveUp ( ) fox . moveRight fox . move ( Left ) rabbit . …" at bounding box center [783, 307] width 311 height 345
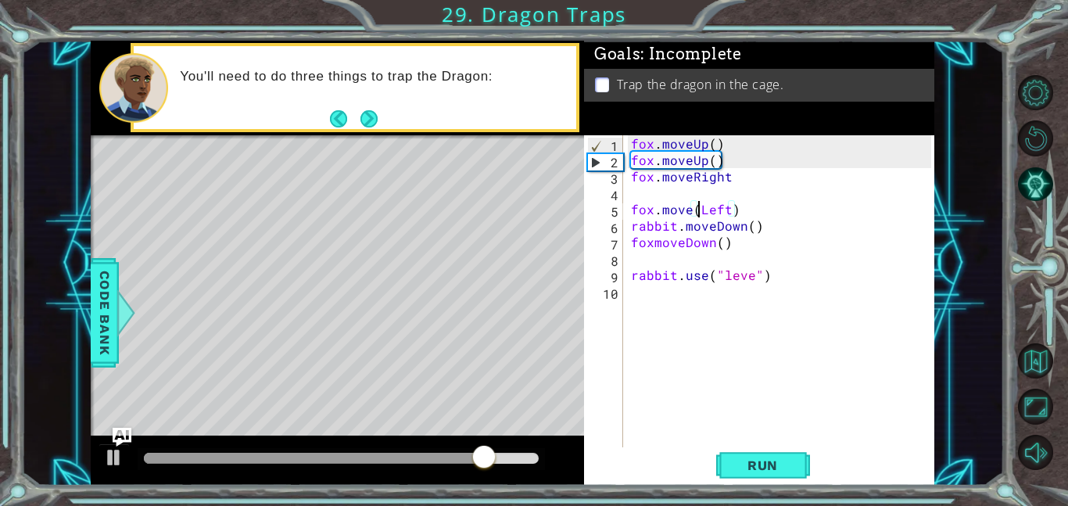
click at [702, 211] on div "fox . moveUp ( ) fox . moveUp ( ) fox . moveRight fox . move ( Left ) rabbit . …" at bounding box center [783, 307] width 311 height 345
click at [720, 209] on div "fox . moveUp ( ) fox . moveUp ( ) fox . moveRight fox . moveLeft ) rabbit . mov…" at bounding box center [783, 307] width 311 height 345
click at [729, 213] on div "fox . moveUp ( ) fox . moveUp ( ) fox . moveRight fox . moveLeft ) rabbit . mov…" at bounding box center [783, 307] width 311 height 345
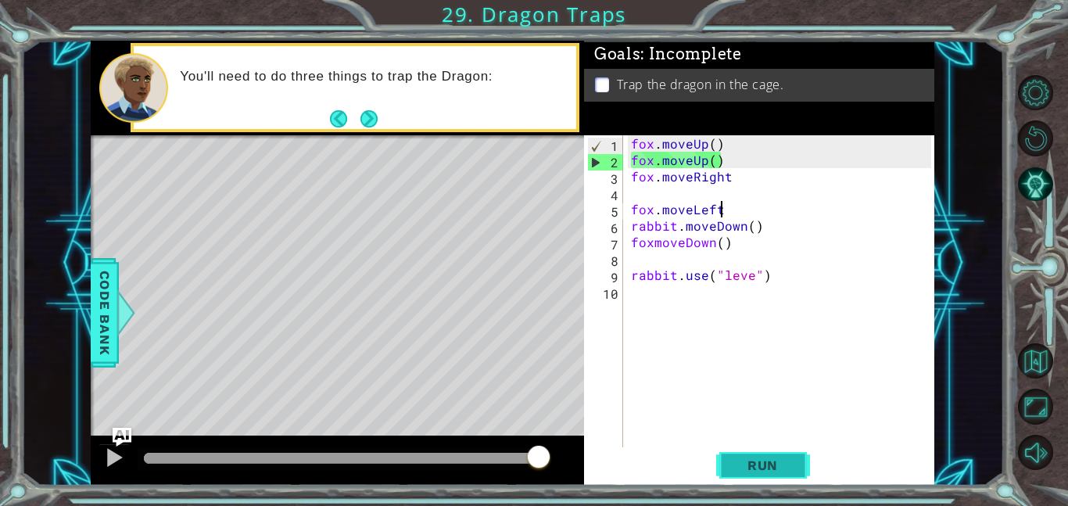
click at [777, 470] on span "Run" at bounding box center [763, 465] width 62 height 16
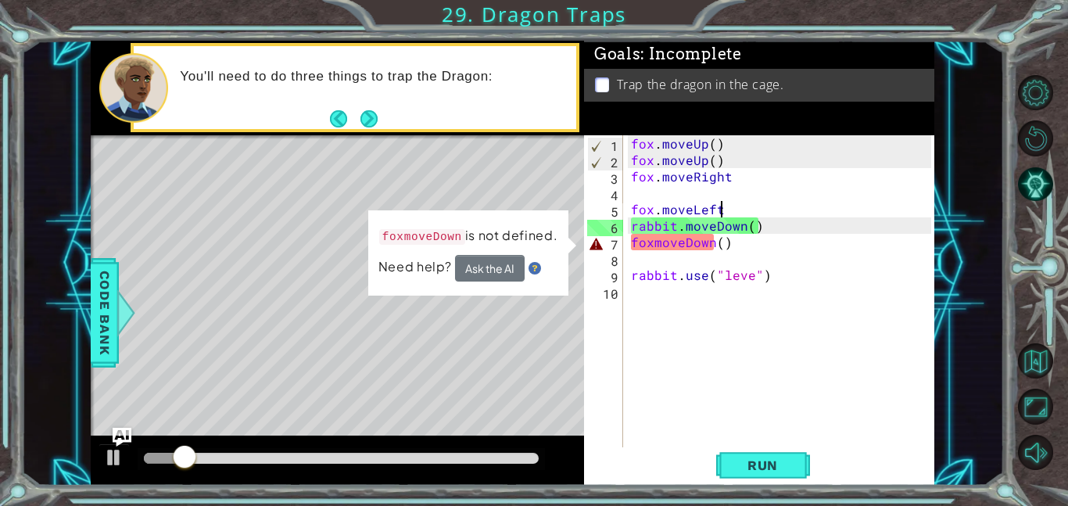
click at [683, 245] on div "fox . moveUp ( ) fox . moveUp ( ) fox . moveRight fox . moveLeft rabbit . moveD…" at bounding box center [783, 307] width 311 height 345
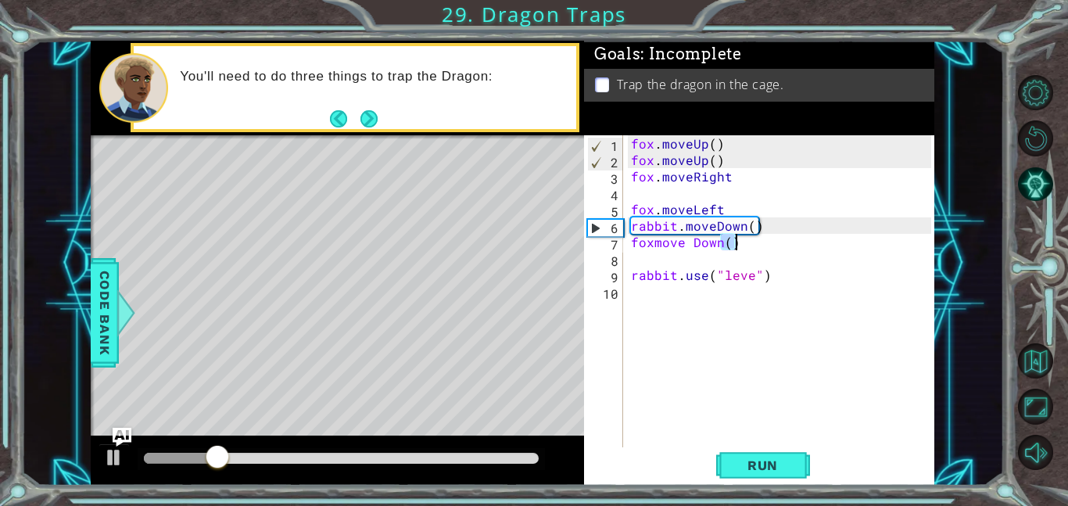
drag, startPoint x: 720, startPoint y: 242, endPoint x: 747, endPoint y: 245, distance: 27.5
click at [747, 245] on div "fox . moveUp ( ) fox . moveUp ( ) fox . moveRight fox . moveLeft rabbit . moveD…" at bounding box center [783, 307] width 311 height 345
click at [748, 247] on div "fox . moveUp ( ) fox . moveUp ( ) fox . moveRight fox . moveLeft rabbit . moveD…" at bounding box center [779, 291] width 303 height 312
click at [648, 279] on div "fox . moveUp ( ) fox . moveUp ( ) fox . moveRight fox . moveLeft rabbit . moveD…" at bounding box center [783, 307] width 311 height 345
click at [812, 227] on div "fox . moveUp ( ) fox . moveUp ( ) fox . moveRight fox . moveLeft rabbit . moveD…" at bounding box center [783, 307] width 311 height 345
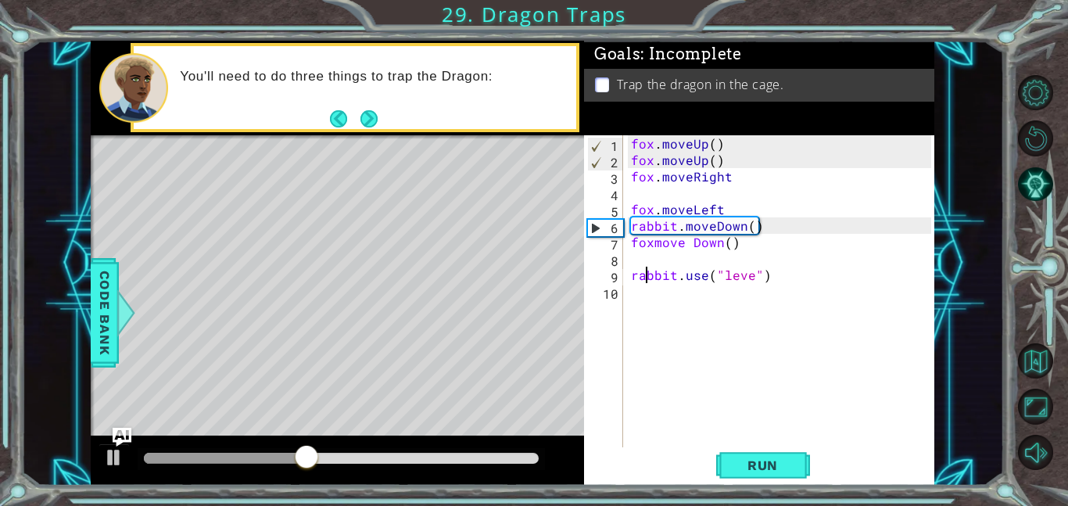
type textarea "rabbit.moveDown()"
click at [800, 257] on div "fox . moveUp ( ) fox . moveUp ( ) fox . moveRight fox . moveLeft rabbit . moveD…" at bounding box center [783, 307] width 311 height 345
click at [716, 227] on div "fox . moveUp ( ) fox . moveUp ( ) fox . moveRight fox . moveLeft rabbit . moveD…" at bounding box center [783, 307] width 311 height 345
type textarea "rabbit.moveDown()"
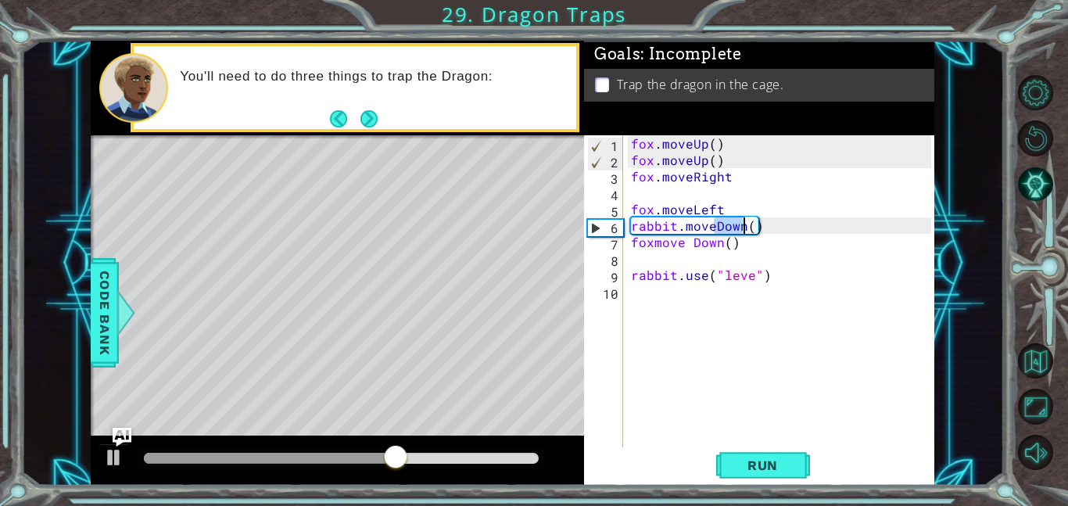
drag, startPoint x: 714, startPoint y: 230, endPoint x: 746, endPoint y: 227, distance: 31.4
click at [746, 227] on div "fox . moveUp ( ) fox . moveUp ( ) fox . moveRight fox . moveLeft rabbit . moveD…" at bounding box center [783, 307] width 311 height 345
click at [732, 259] on div "fox . moveUp ( ) fox . moveUp ( ) fox . moveRight fox . moveLeft rabbit . moveD…" at bounding box center [783, 307] width 311 height 345
drag, startPoint x: 692, startPoint y: 243, endPoint x: 718, endPoint y: 244, distance: 25.8
click at [718, 244] on div "fox . moveUp ( ) fox . moveUp ( ) fox . moveRight fox . moveLeft rabbit . moveD…" at bounding box center [783, 307] width 311 height 345
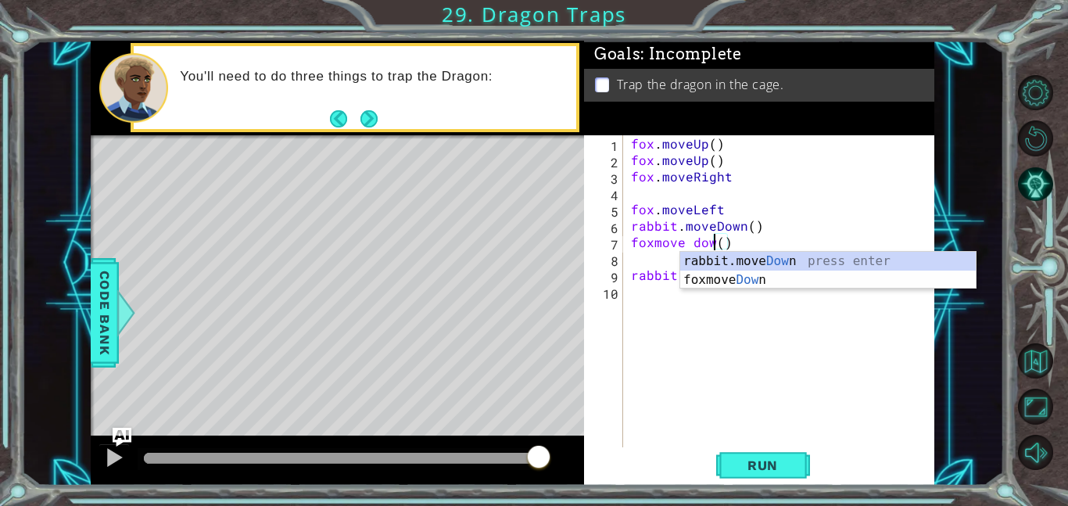
scroll to position [0, 5]
click at [762, 260] on div "rabbit.move Down press enter foxmove Down press enter" at bounding box center [827, 289] width 295 height 75
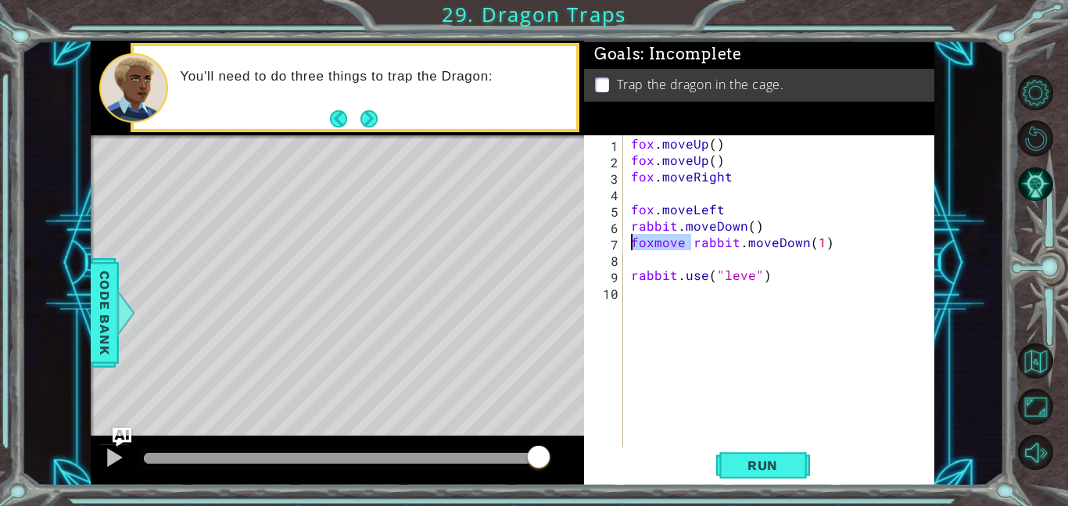
drag, startPoint x: 688, startPoint y: 245, endPoint x: 631, endPoint y: 245, distance: 57.1
click at [631, 245] on div "fox . moveUp ( ) fox . moveUp ( ) fox . moveRight fox . moveLeft rabbit . moveD…" at bounding box center [783, 307] width 311 height 345
drag, startPoint x: 675, startPoint y: 243, endPoint x: 632, endPoint y: 242, distance: 42.2
click at [632, 242] on div "fox . moveUp ( ) fox . moveUp ( ) fox . moveRight fox . moveLeft rabbit . moveD…" at bounding box center [783, 307] width 311 height 345
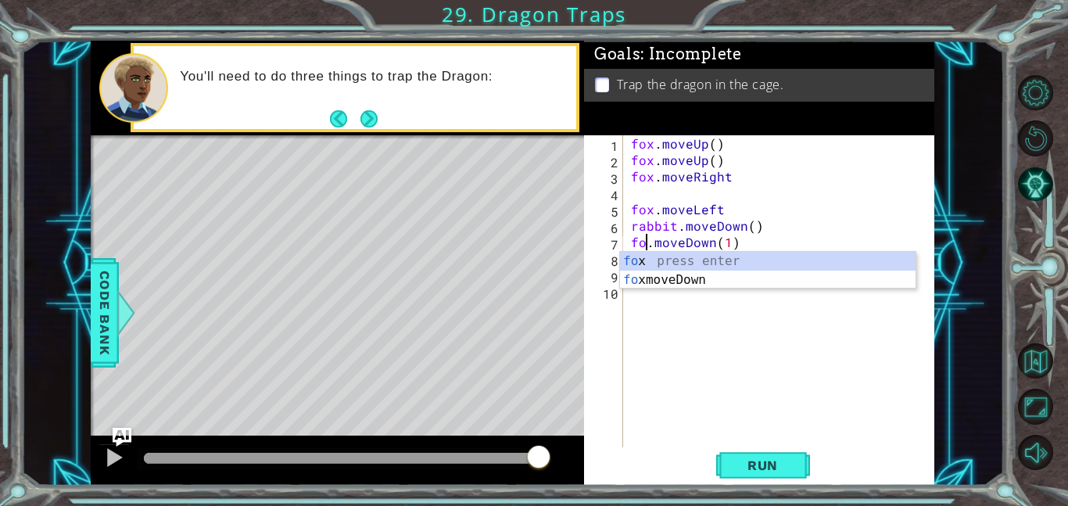
scroll to position [0, 1]
type textarea "fox.moveDown(1)"
click at [803, 435] on div "fox . moveUp ( ) fox . moveUp ( ) fox . moveRight fox . moveLeft rabbit . moveD…" at bounding box center [783, 307] width 311 height 345
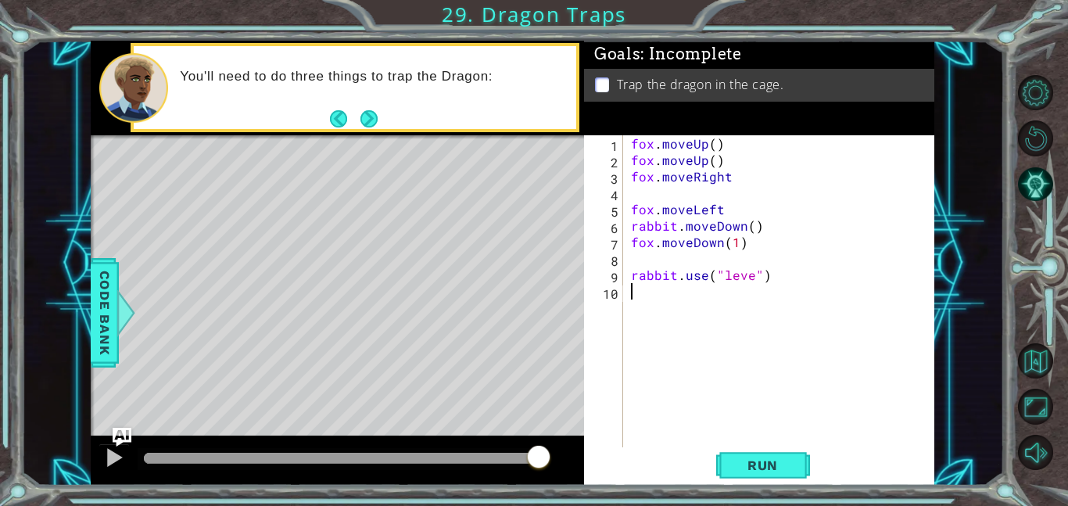
scroll to position [0, 0]
click at [777, 474] on button "Run" at bounding box center [763, 464] width 94 height 35
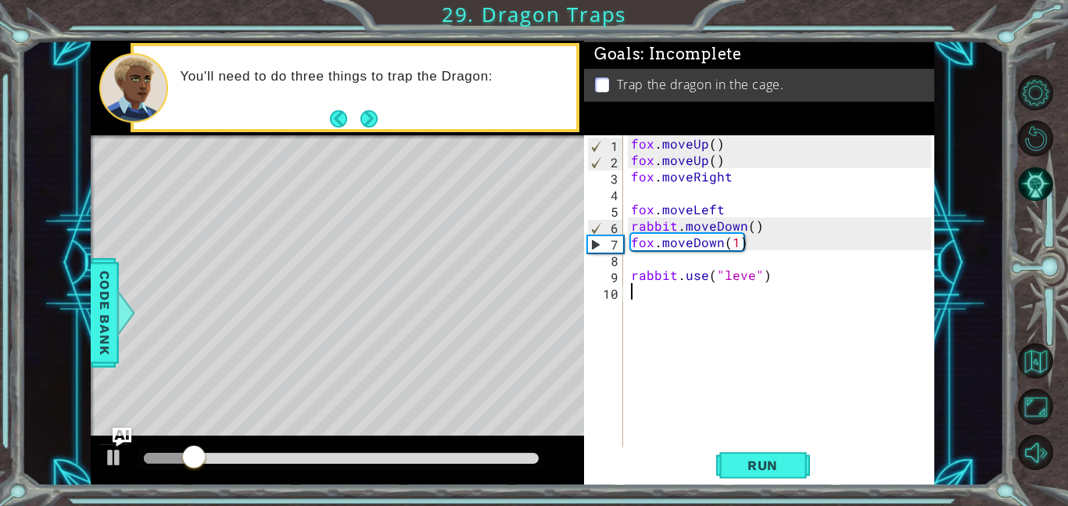
click at [750, 271] on div "fox . moveUp ( ) fox . moveUp ( ) fox . moveRight fox . moveLeft rabbit . moveD…" at bounding box center [783, 307] width 311 height 345
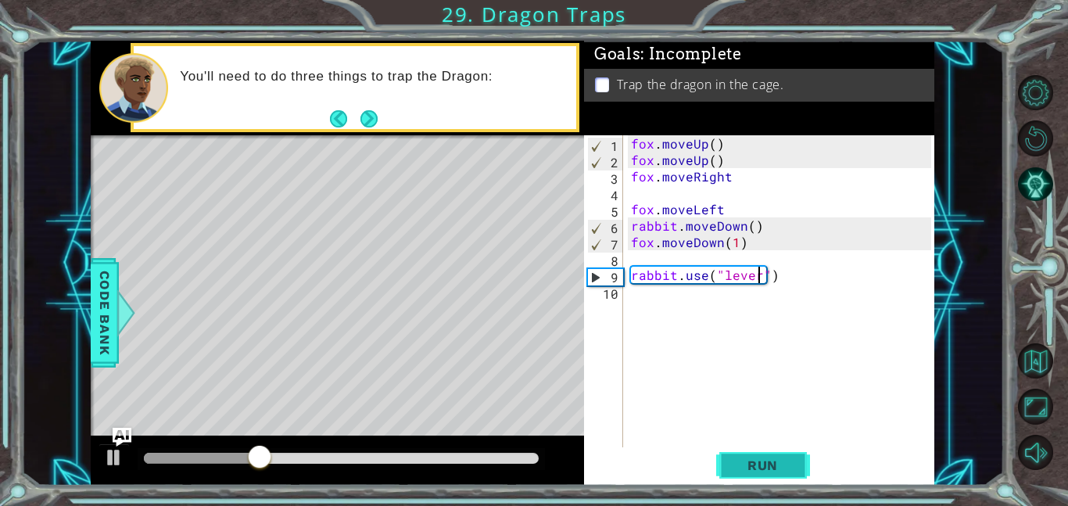
click at [779, 471] on span "Run" at bounding box center [763, 465] width 62 height 16
click at [371, 123] on button "Next" at bounding box center [368, 118] width 17 height 17
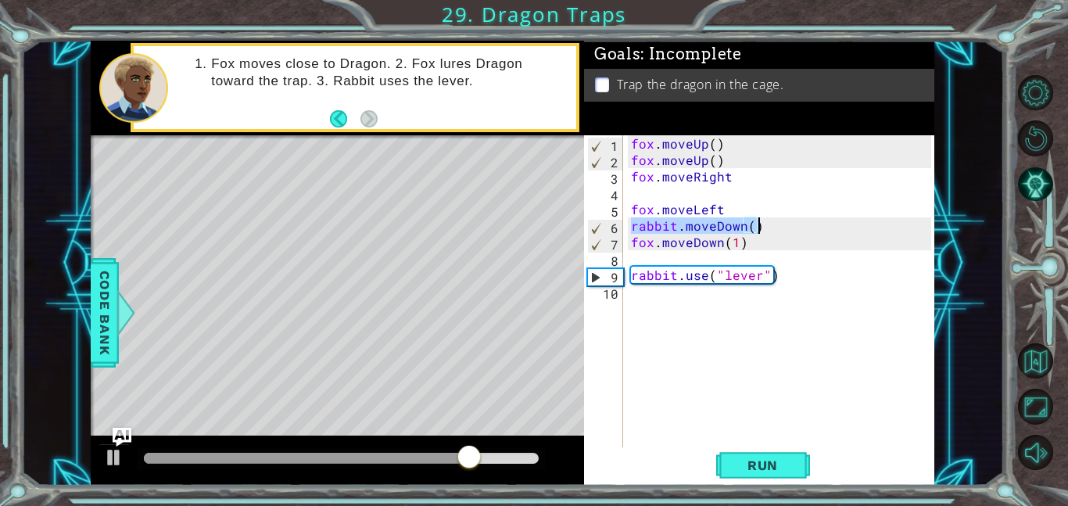
drag, startPoint x: 632, startPoint y: 227, endPoint x: 769, endPoint y: 226, distance: 137.6
click at [769, 226] on div "fox . moveUp ( ) fox . moveUp ( ) fox . moveRight fox . moveLeft rabbit . moveD…" at bounding box center [783, 307] width 311 height 345
type textarea "rabbit.moveDown()"
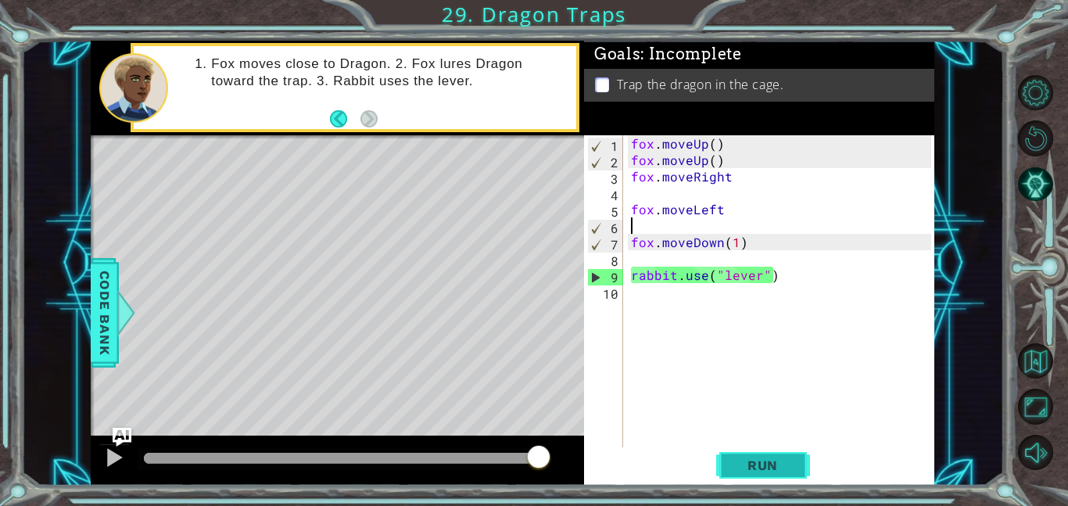
click at [754, 457] on span "Run" at bounding box center [763, 465] width 62 height 16
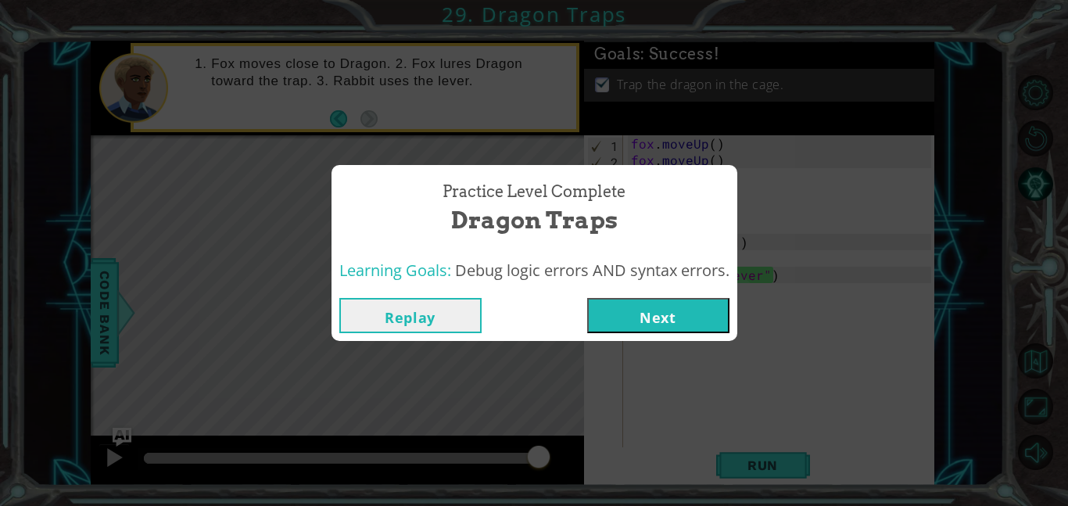
click at [464, 315] on button "Replay" at bounding box center [410, 315] width 142 height 35
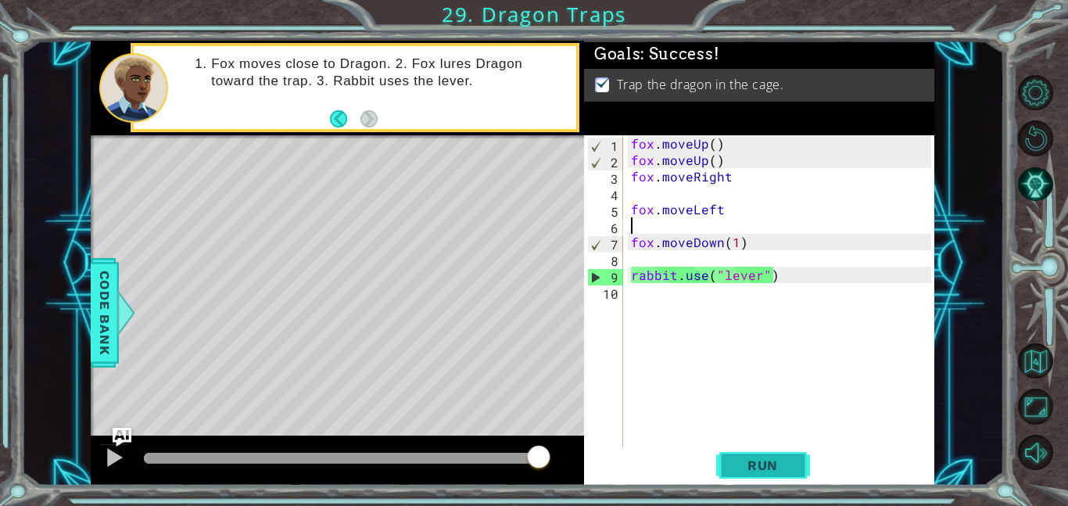
click at [727, 457] on button "Run" at bounding box center [763, 464] width 94 height 35
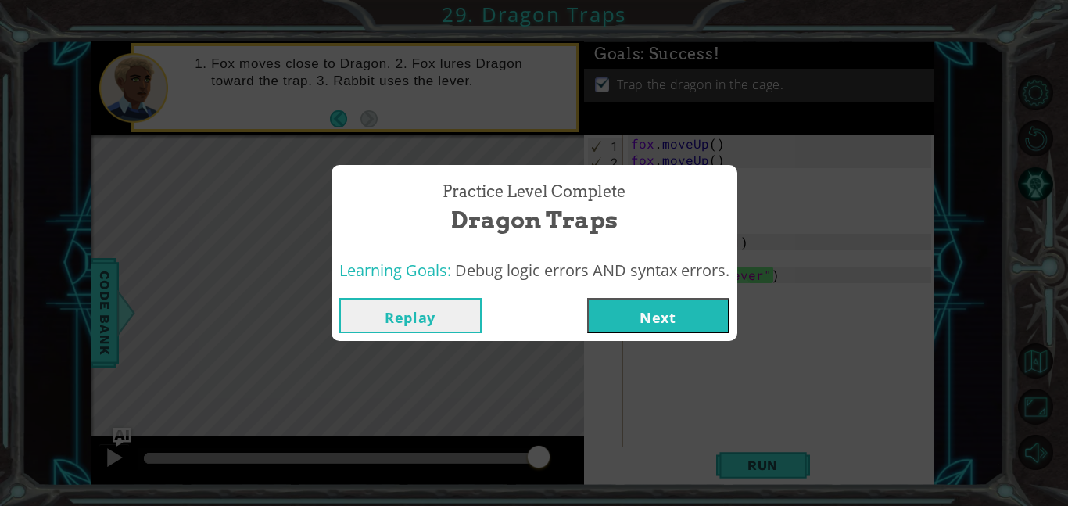
click at [647, 318] on button "Next" at bounding box center [658, 315] width 142 height 35
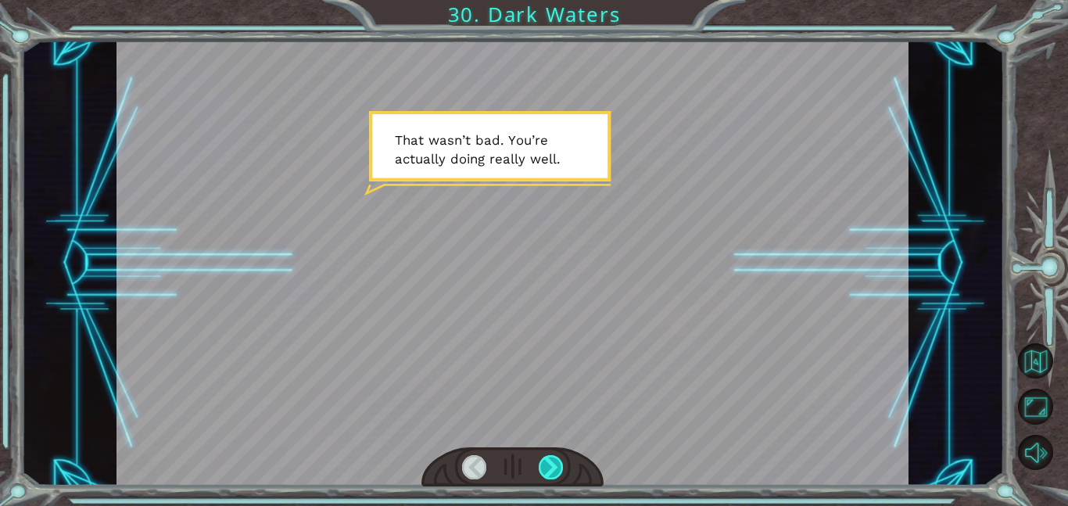
click at [539, 463] on div at bounding box center [551, 467] width 25 height 24
